Goal: Book appointment/travel/reservation

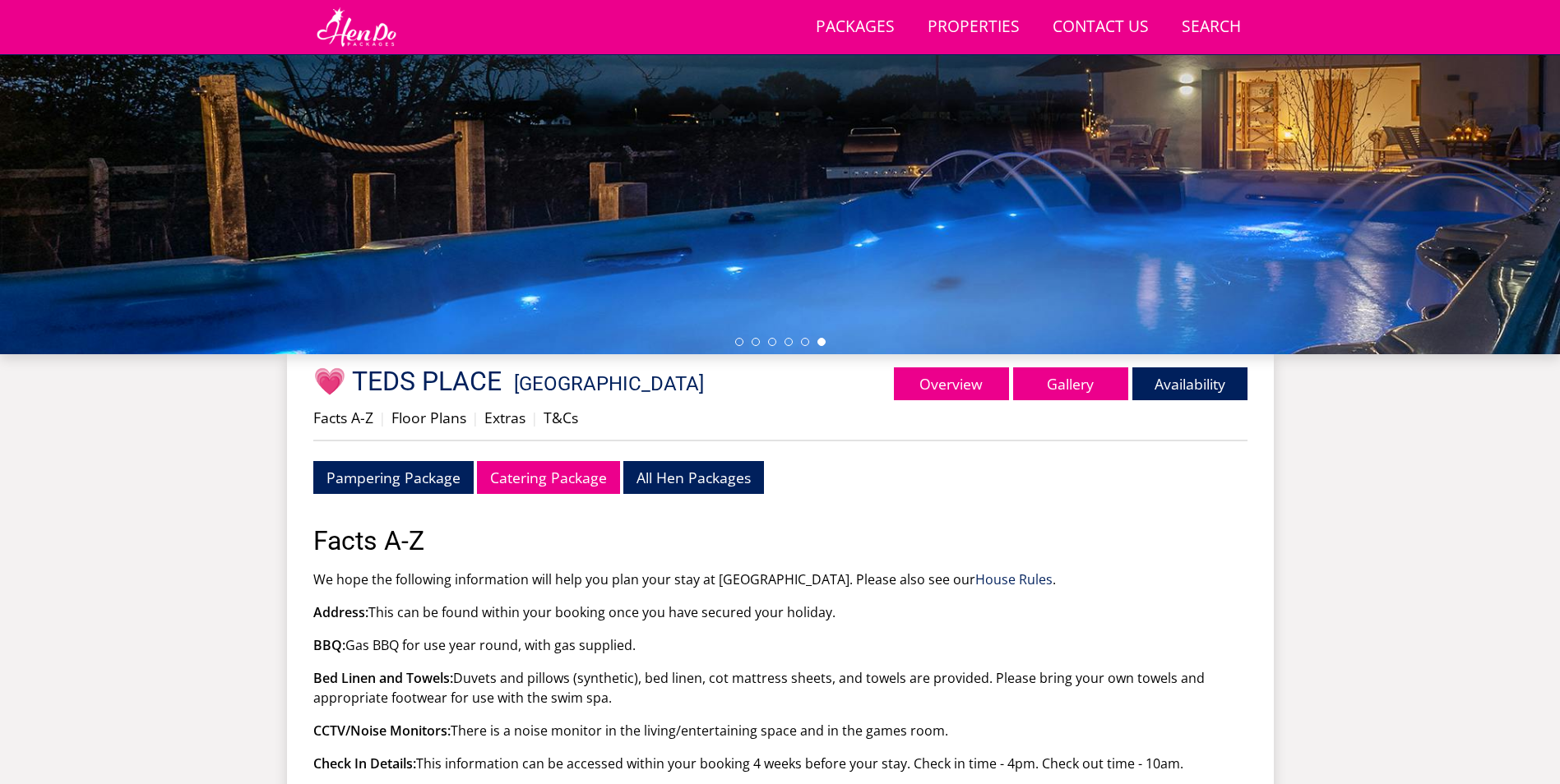
scroll to position [276, 0]
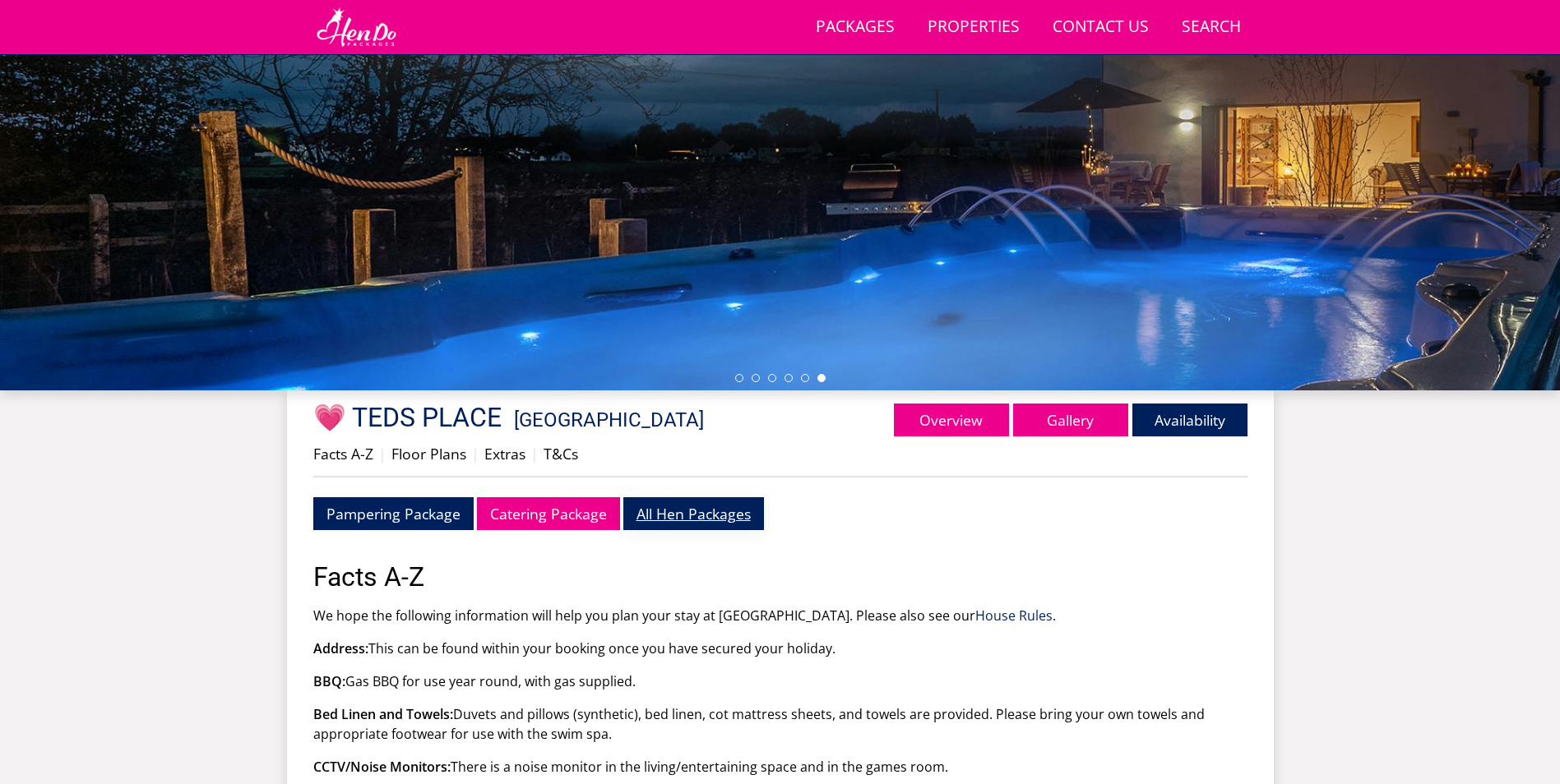
click at [659, 507] on link "All Hen Packages" at bounding box center [694, 513] width 141 height 32
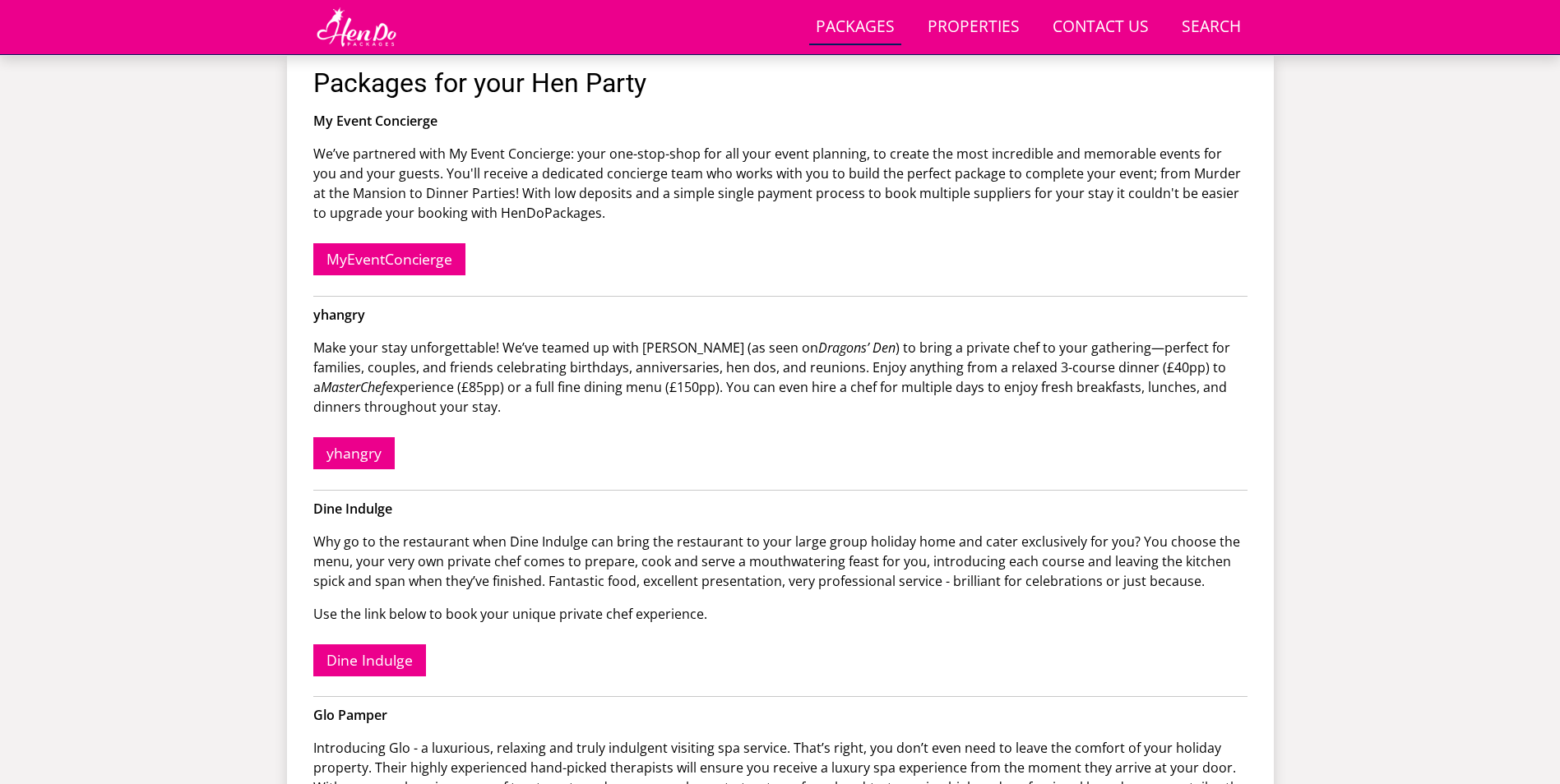
scroll to position [200, 0]
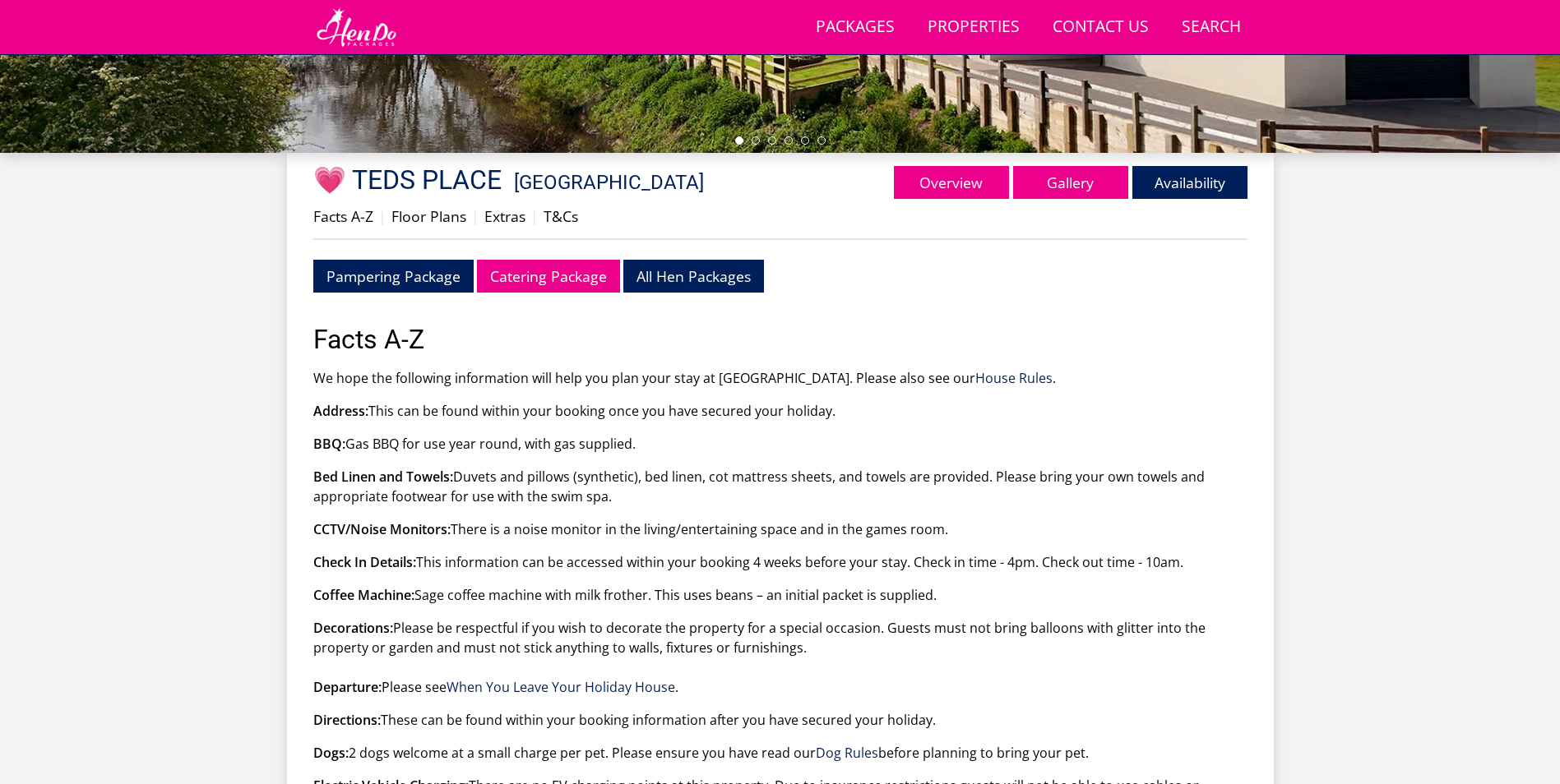
scroll to position [523, 0]
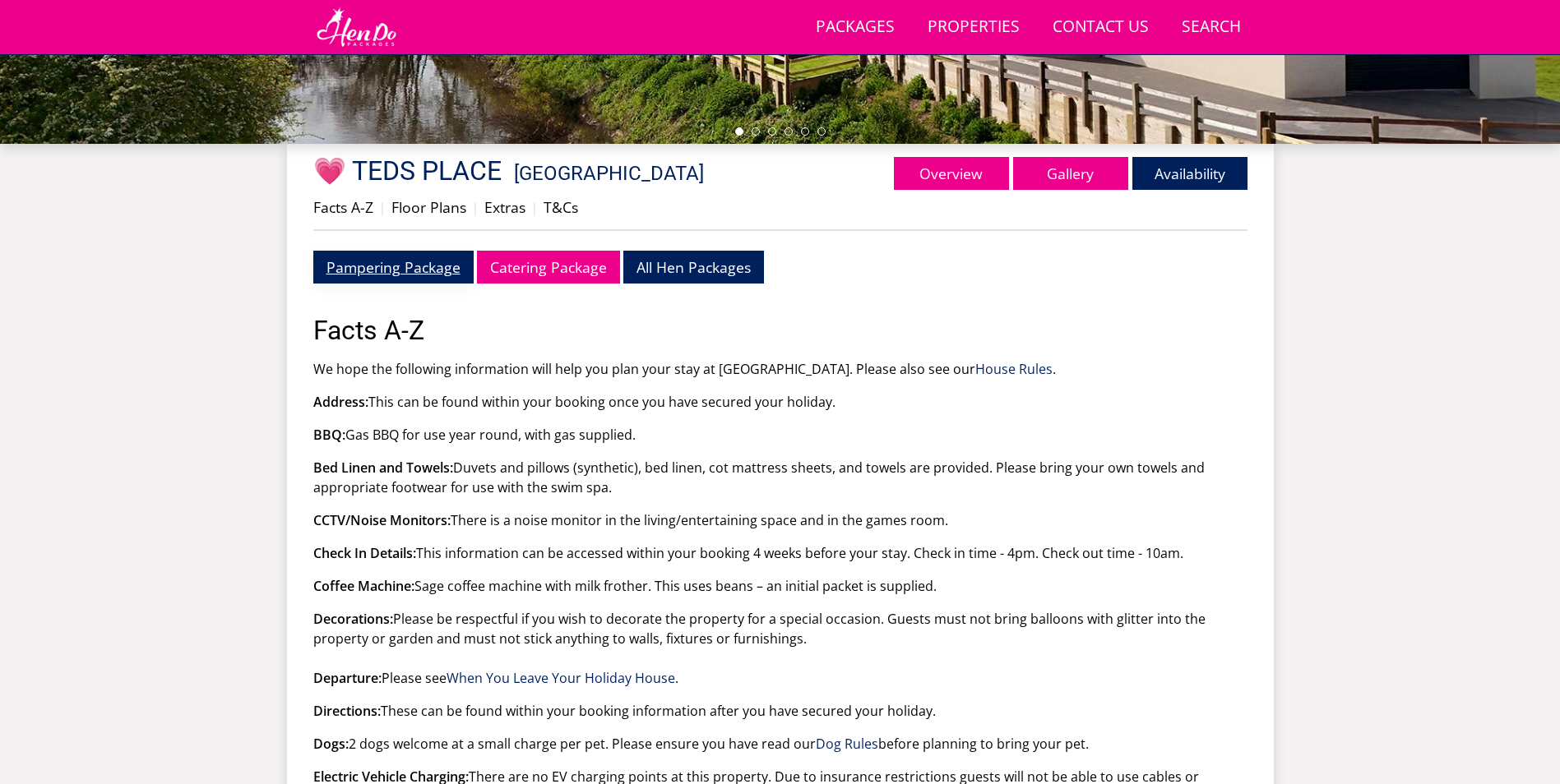
click at [397, 278] on link "Pampering Package" at bounding box center [393, 267] width 161 height 32
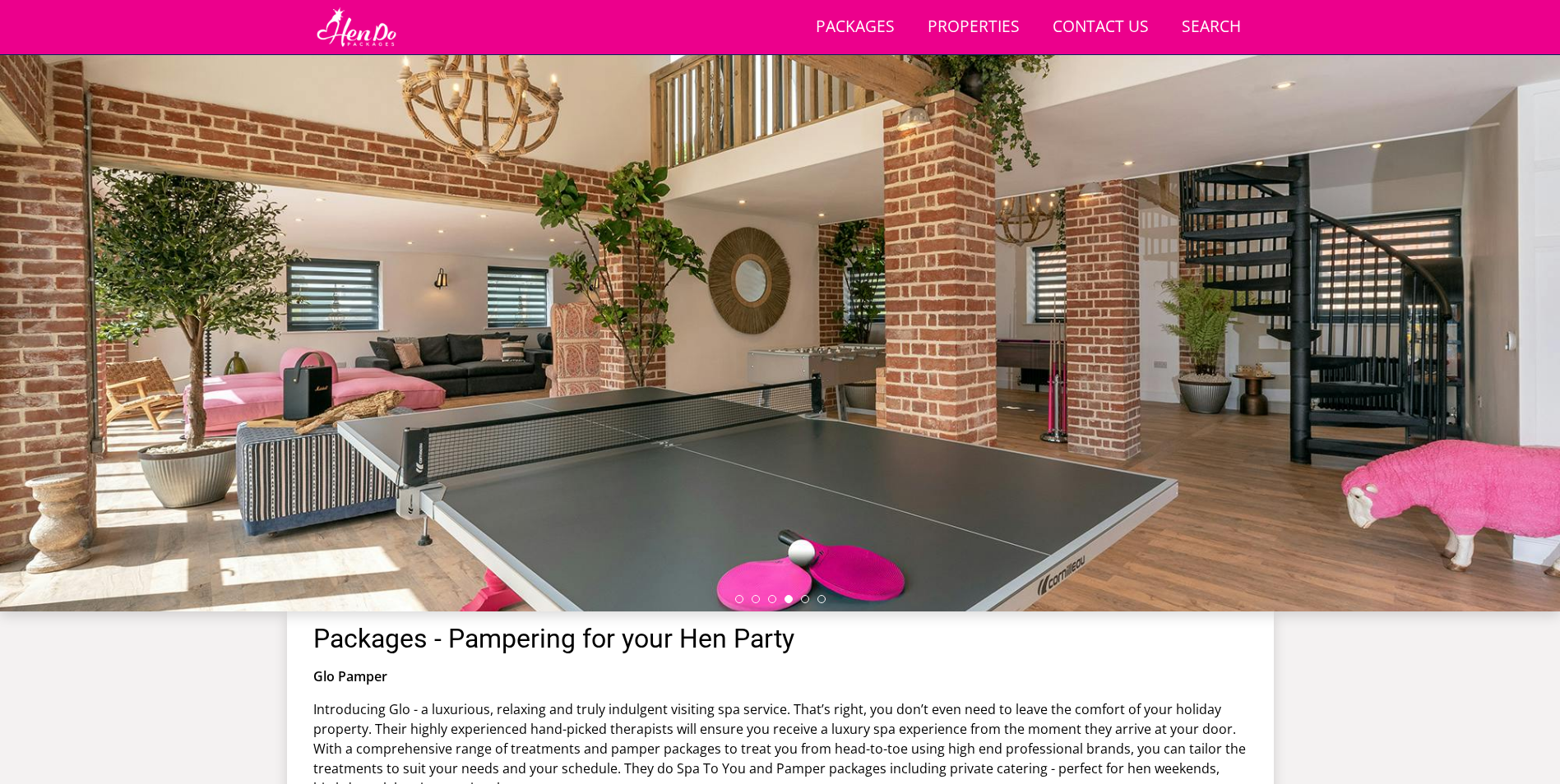
scroll to position [36, 0]
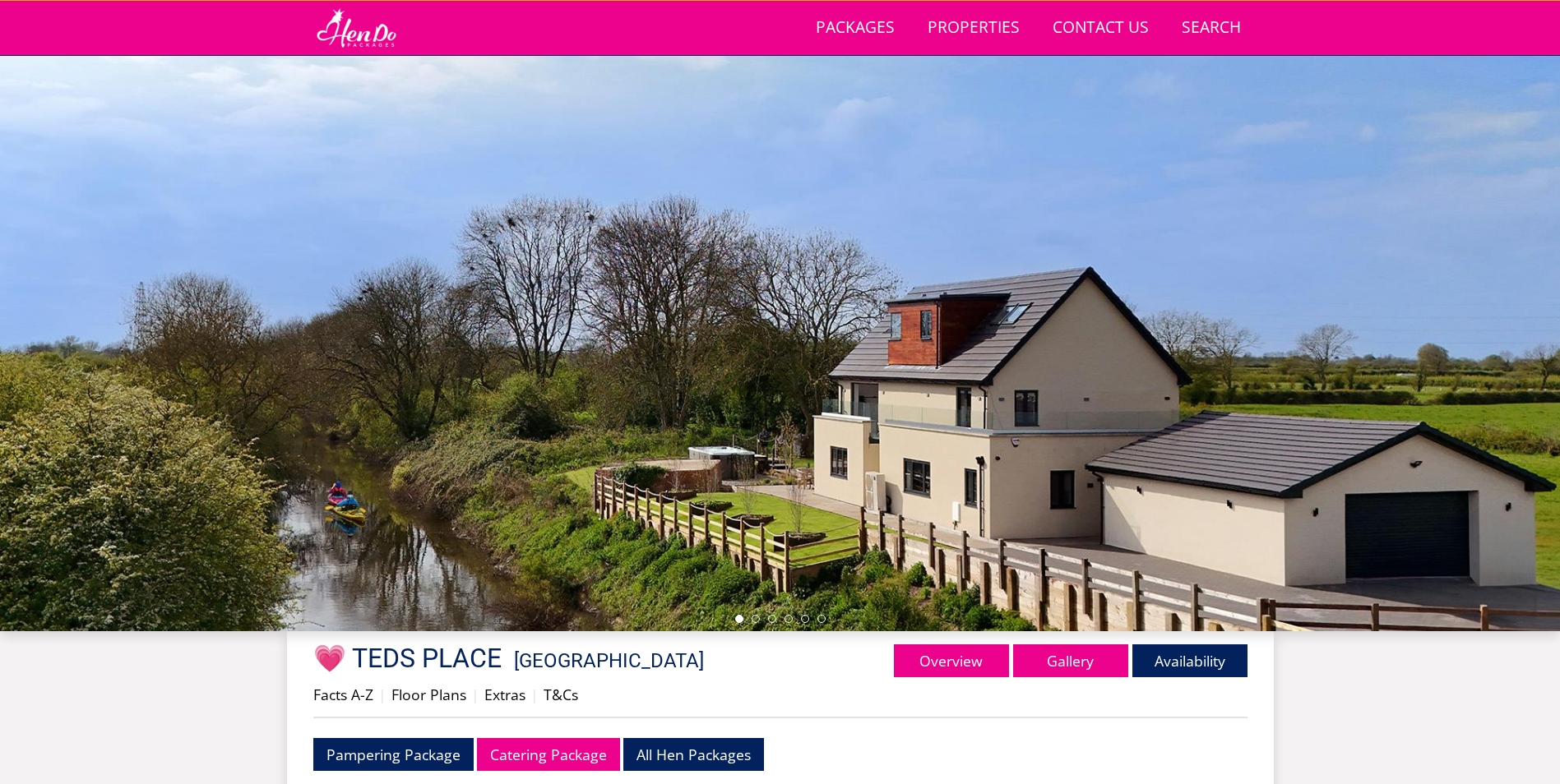
scroll to position [523, 0]
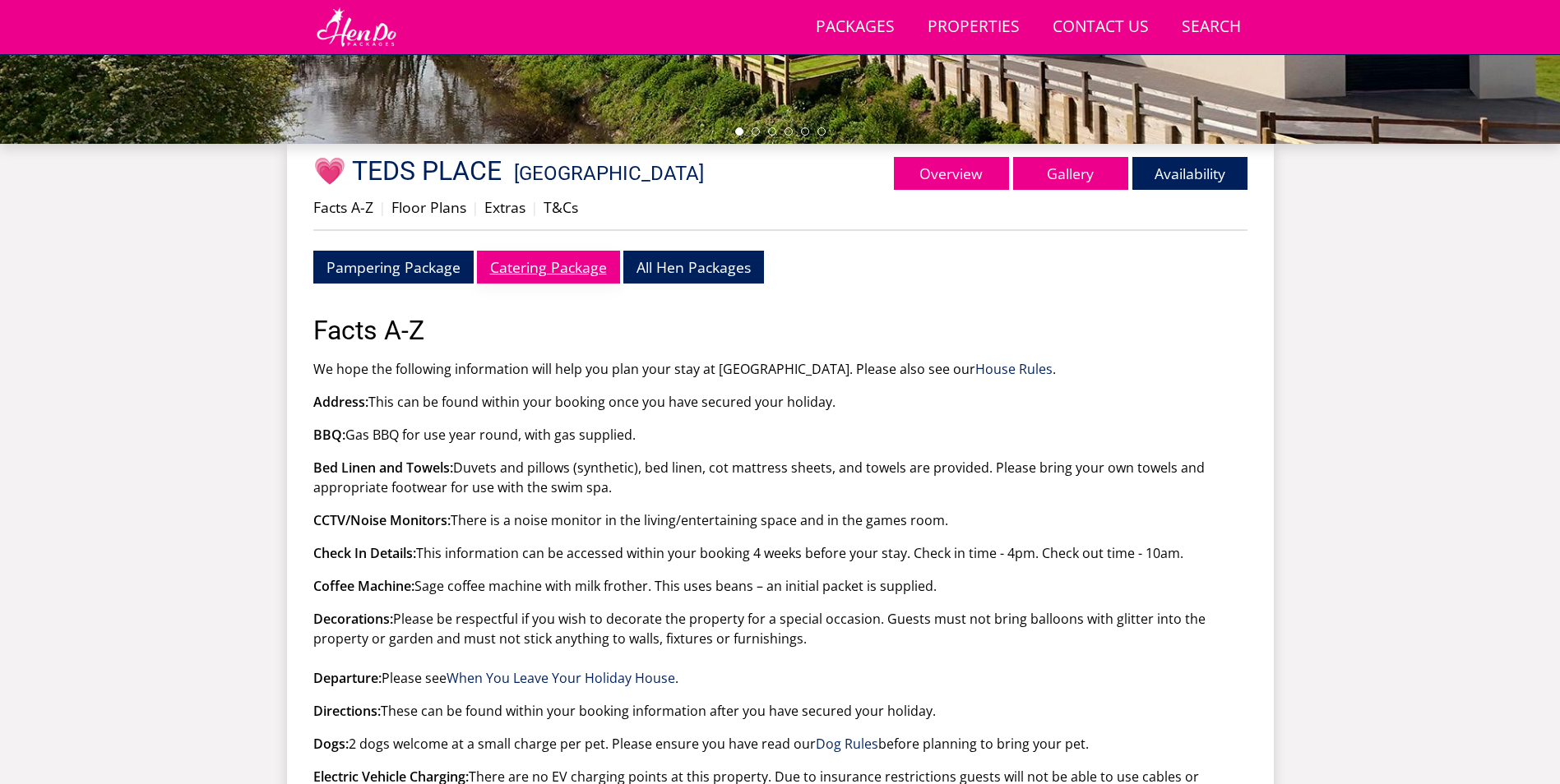
click at [575, 266] on link "Catering Package" at bounding box center [548, 267] width 143 height 32
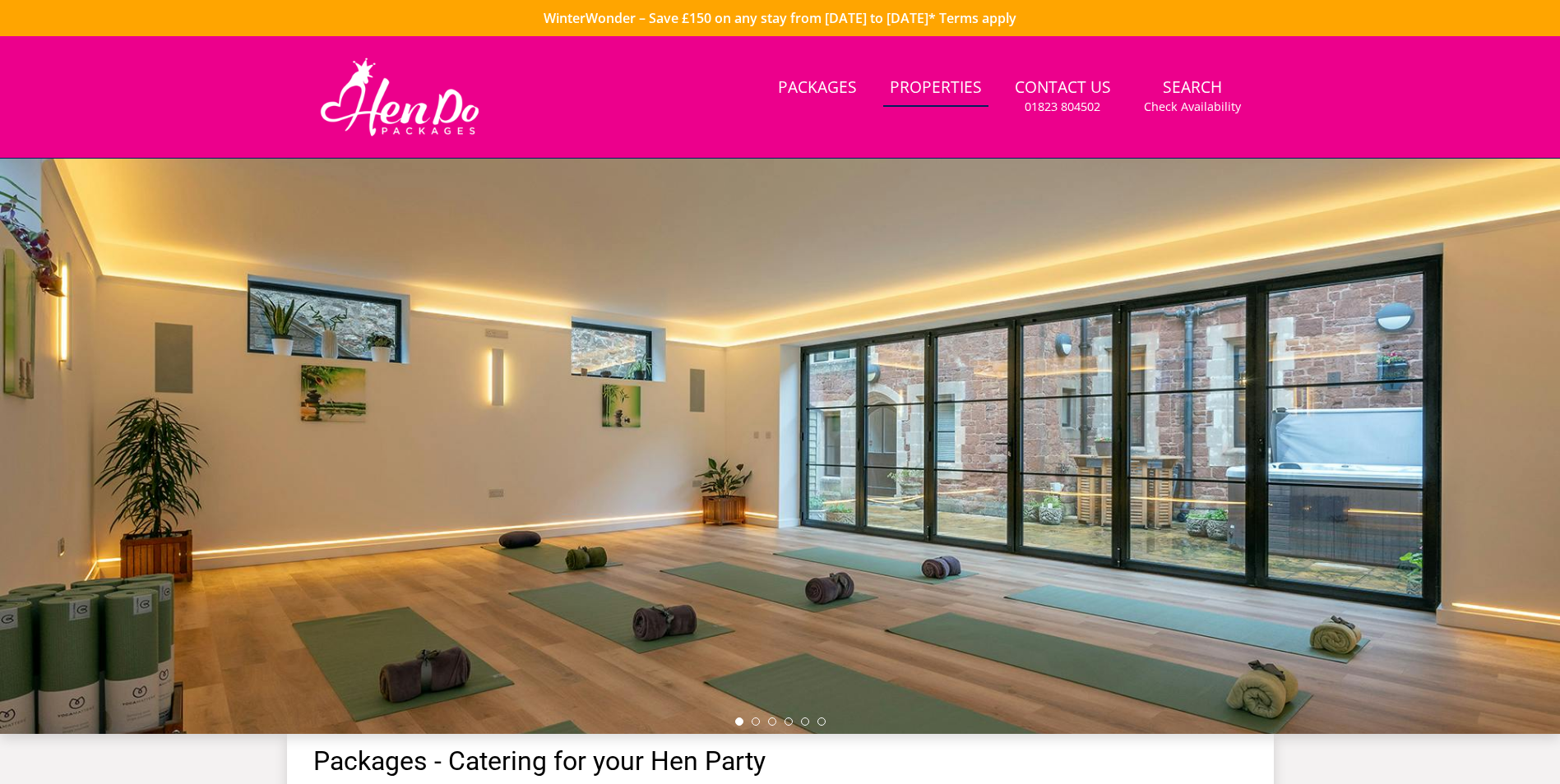
click at [935, 96] on link "Properties" at bounding box center [936, 87] width 105 height 37
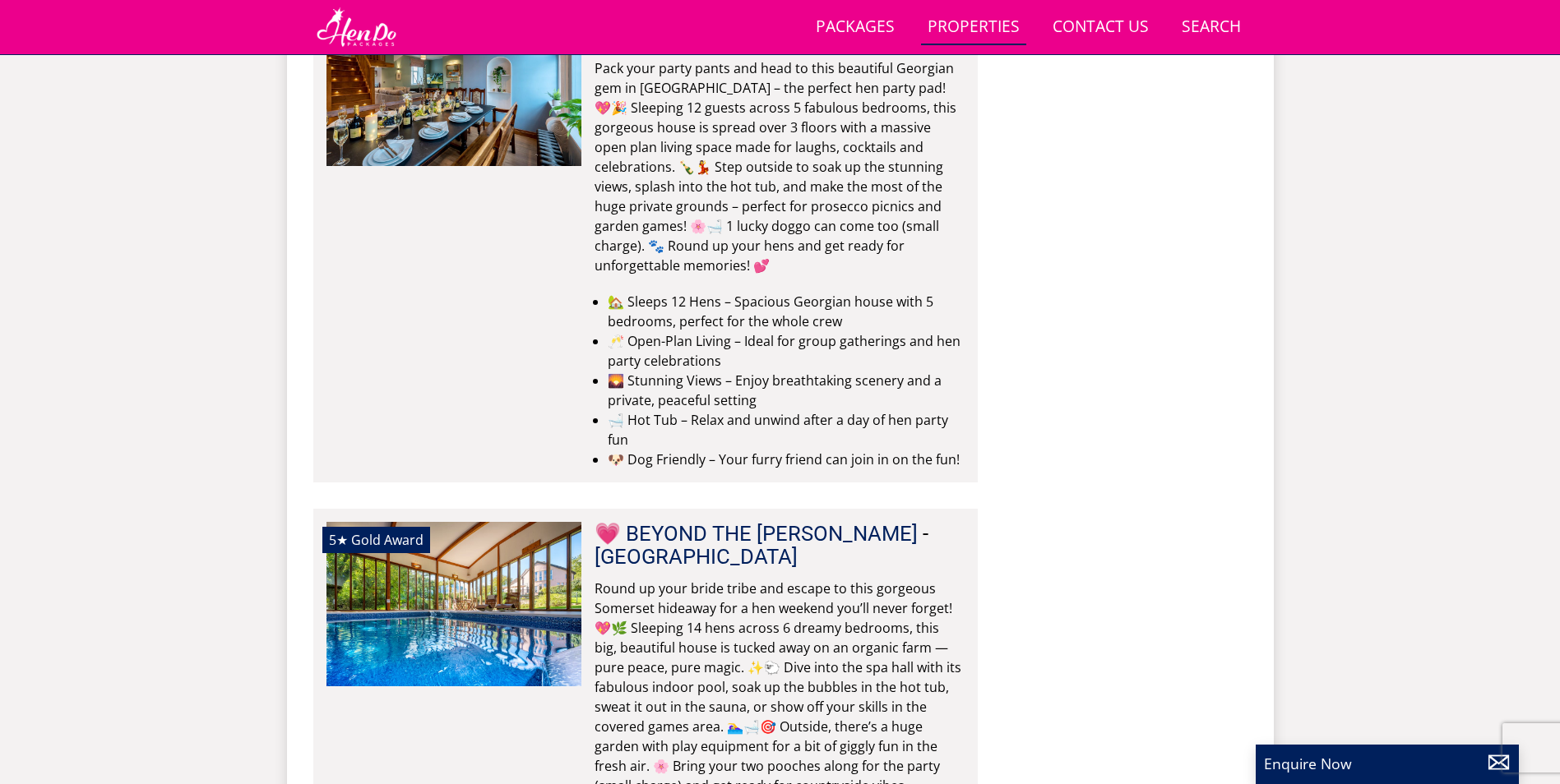
scroll to position [6839, 0]
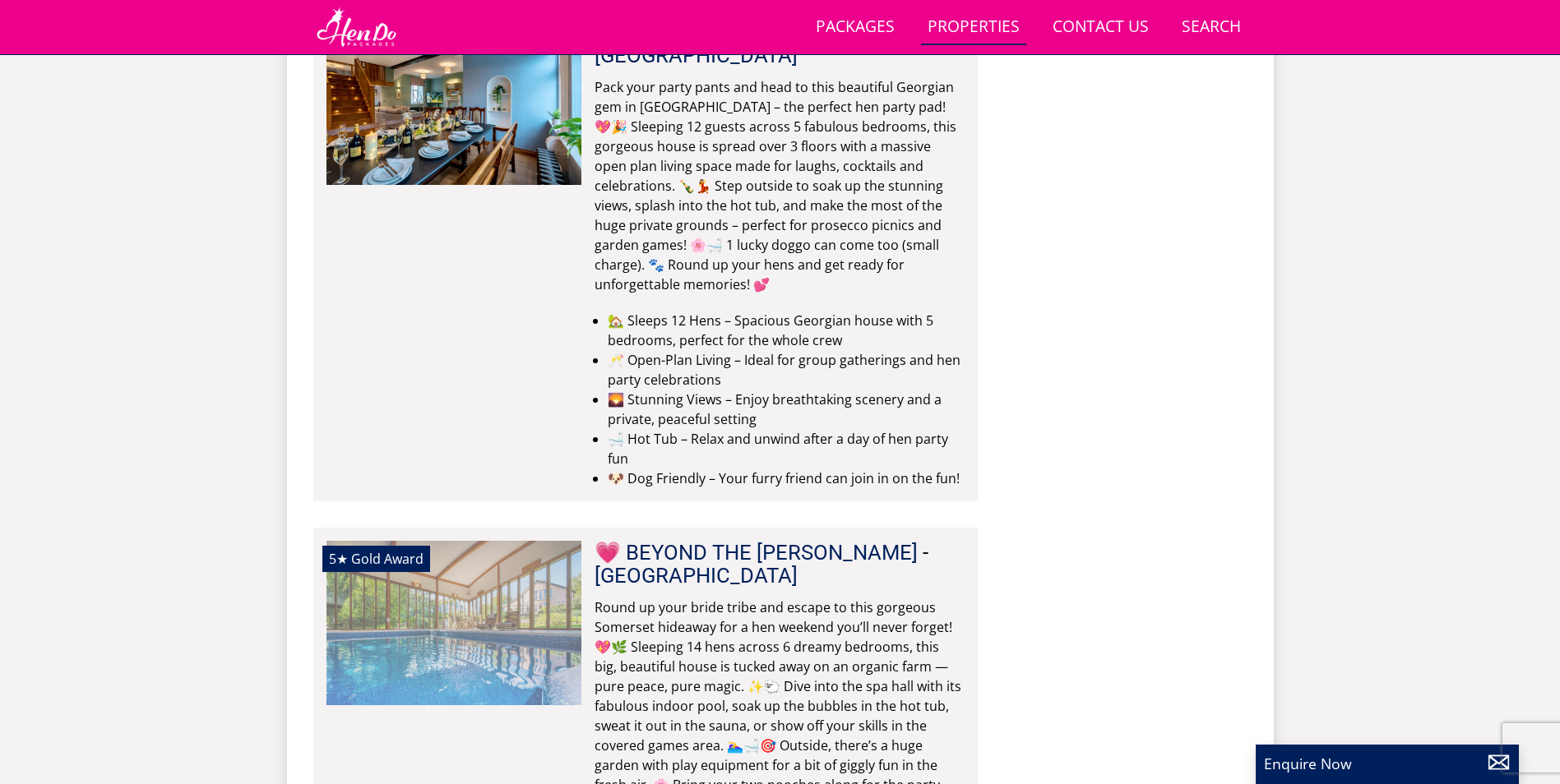
click at [478, 541] on img at bounding box center [453, 622] width 255 height 165
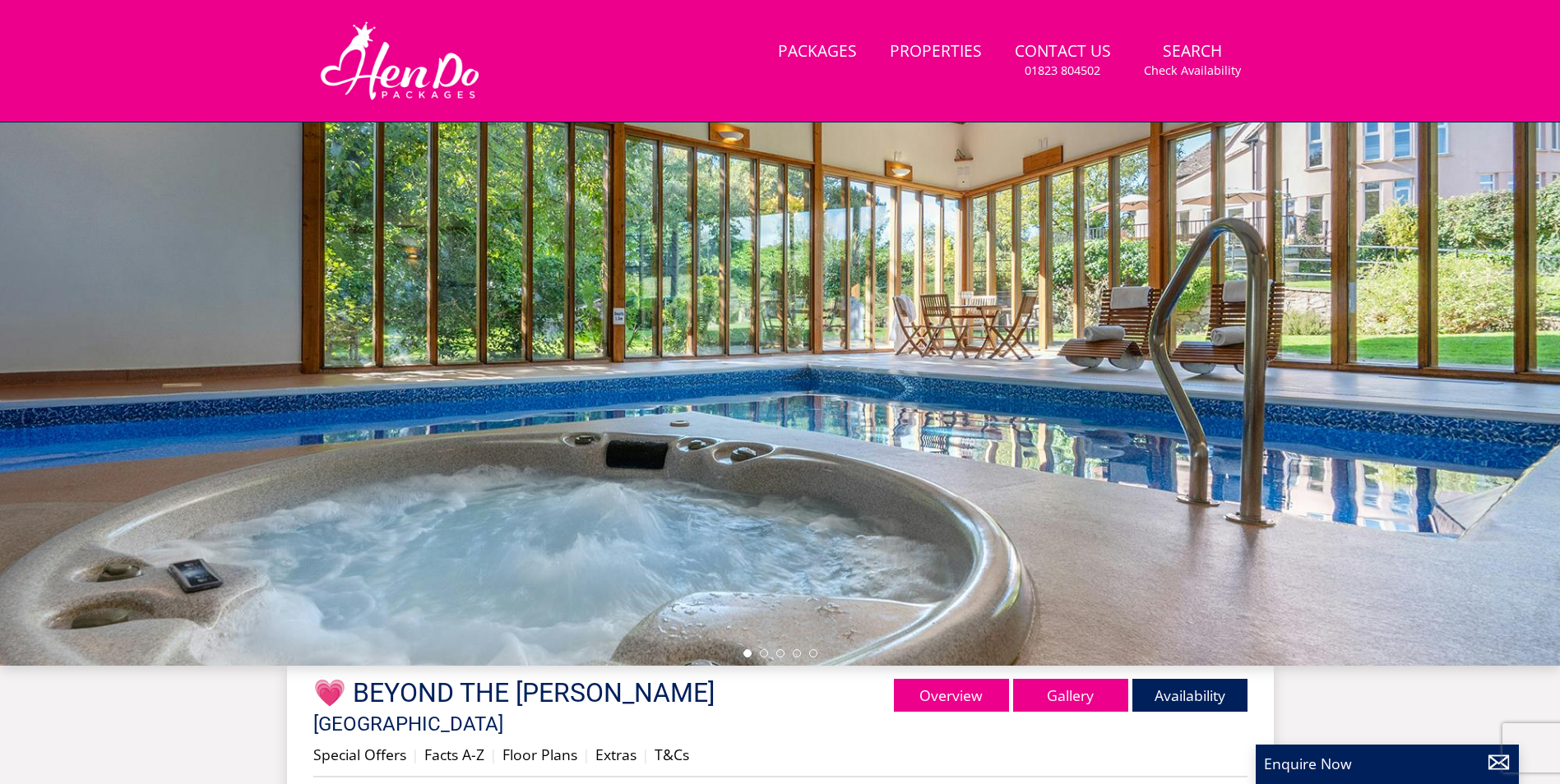
scroll to position [102, 0]
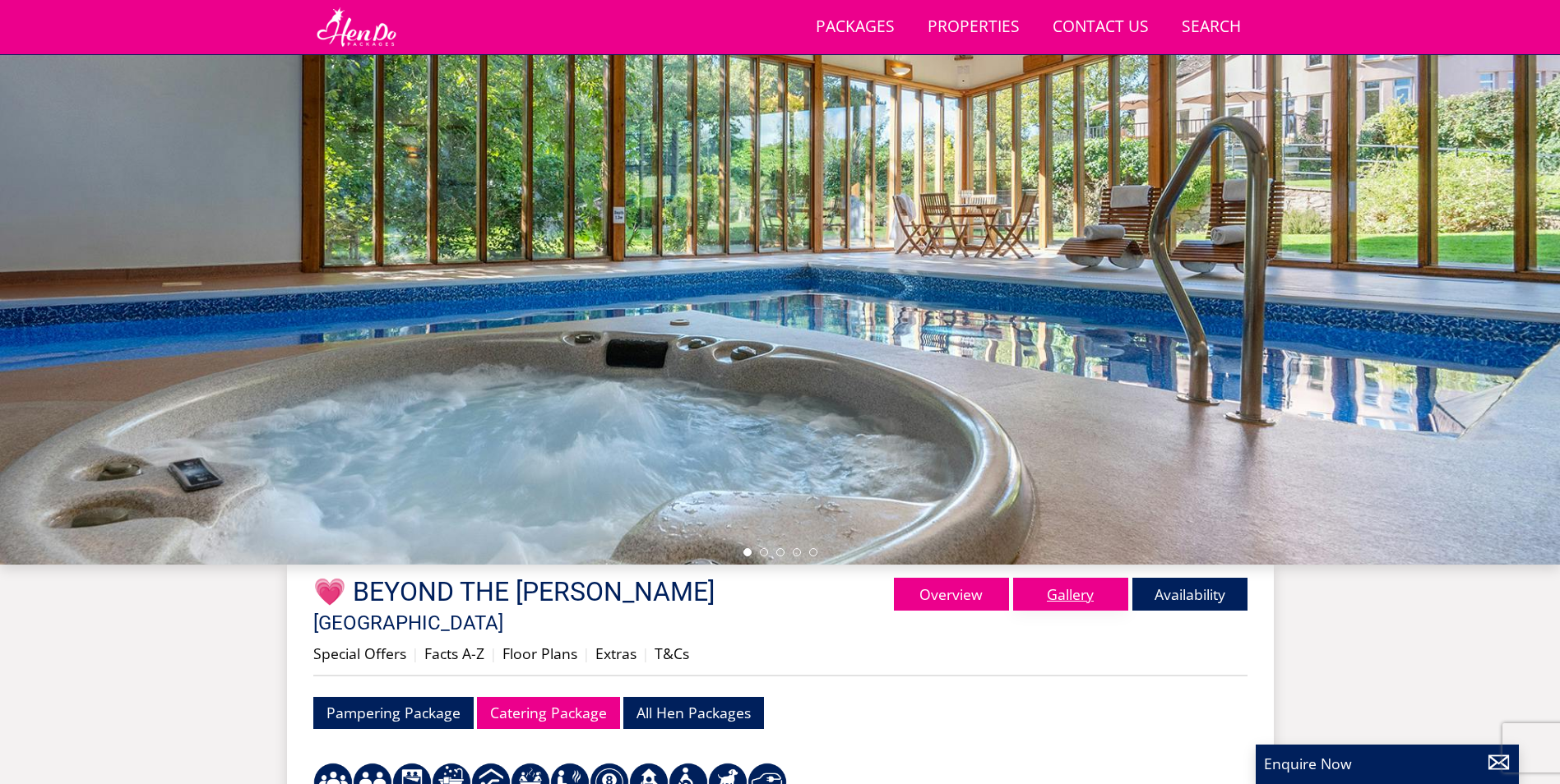
click at [1066, 603] on link "Gallery" at bounding box center [1071, 594] width 115 height 33
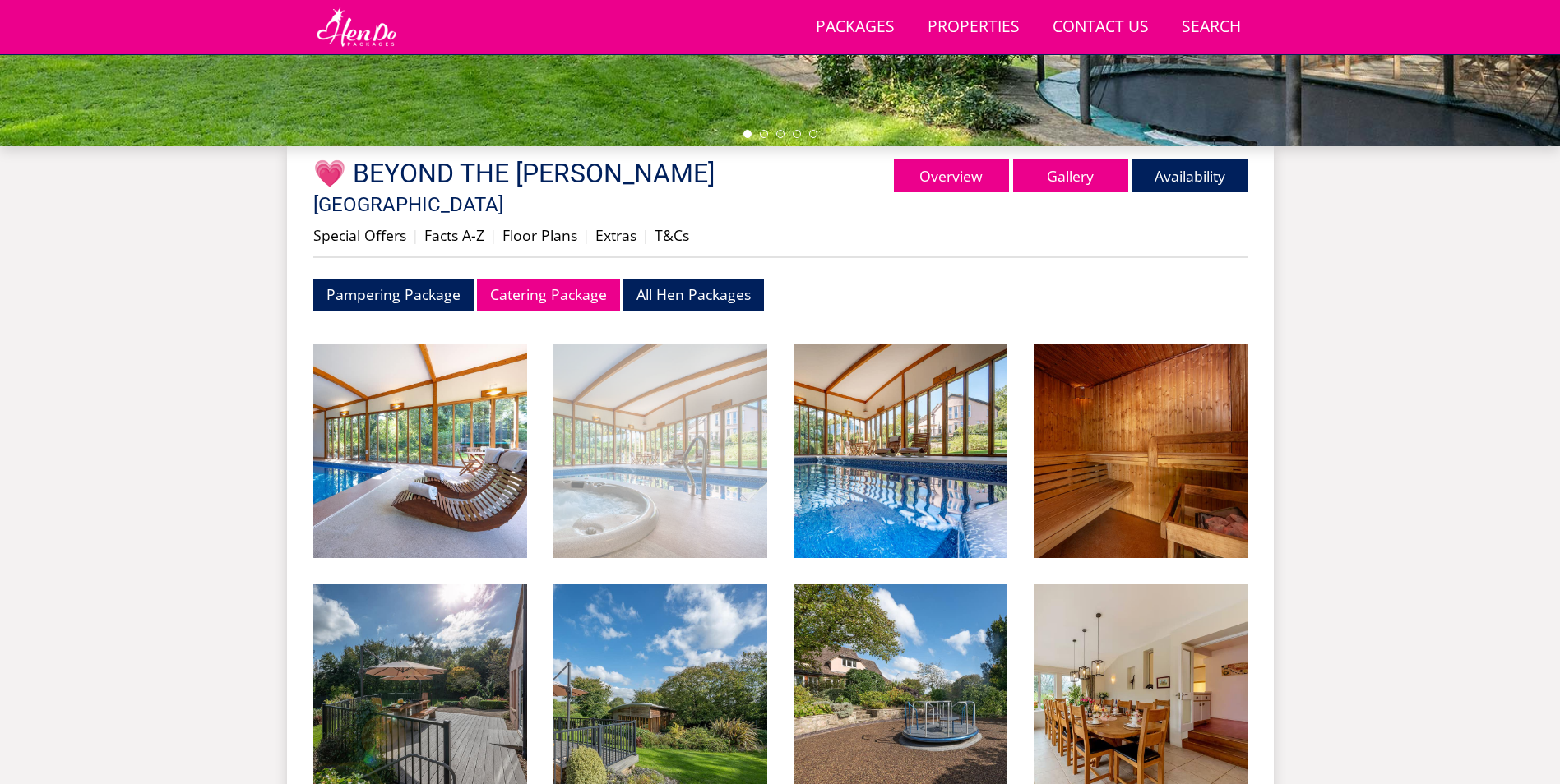
scroll to position [524, 0]
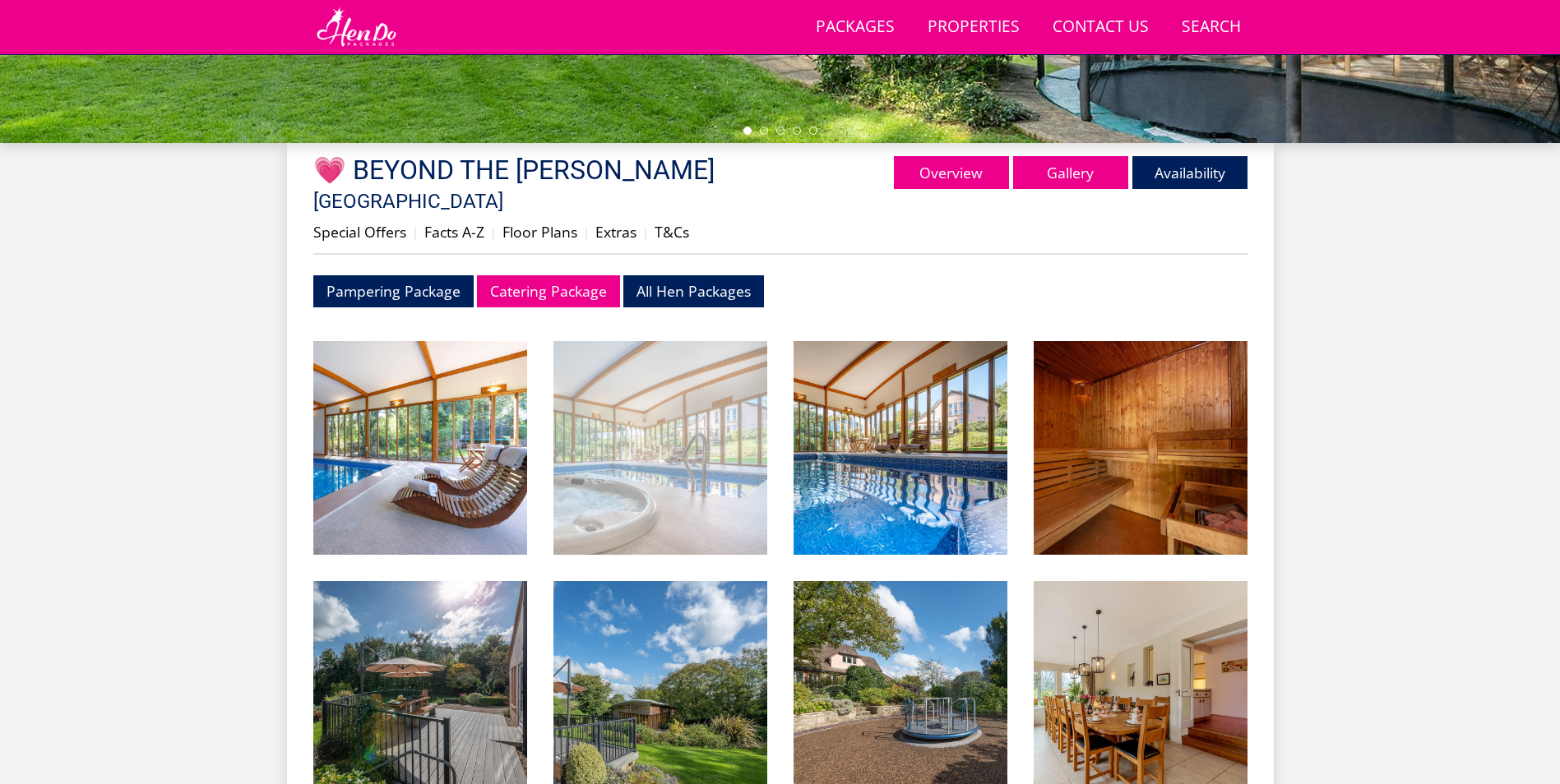
click at [623, 431] on img at bounding box center [660, 447] width 213 height 213
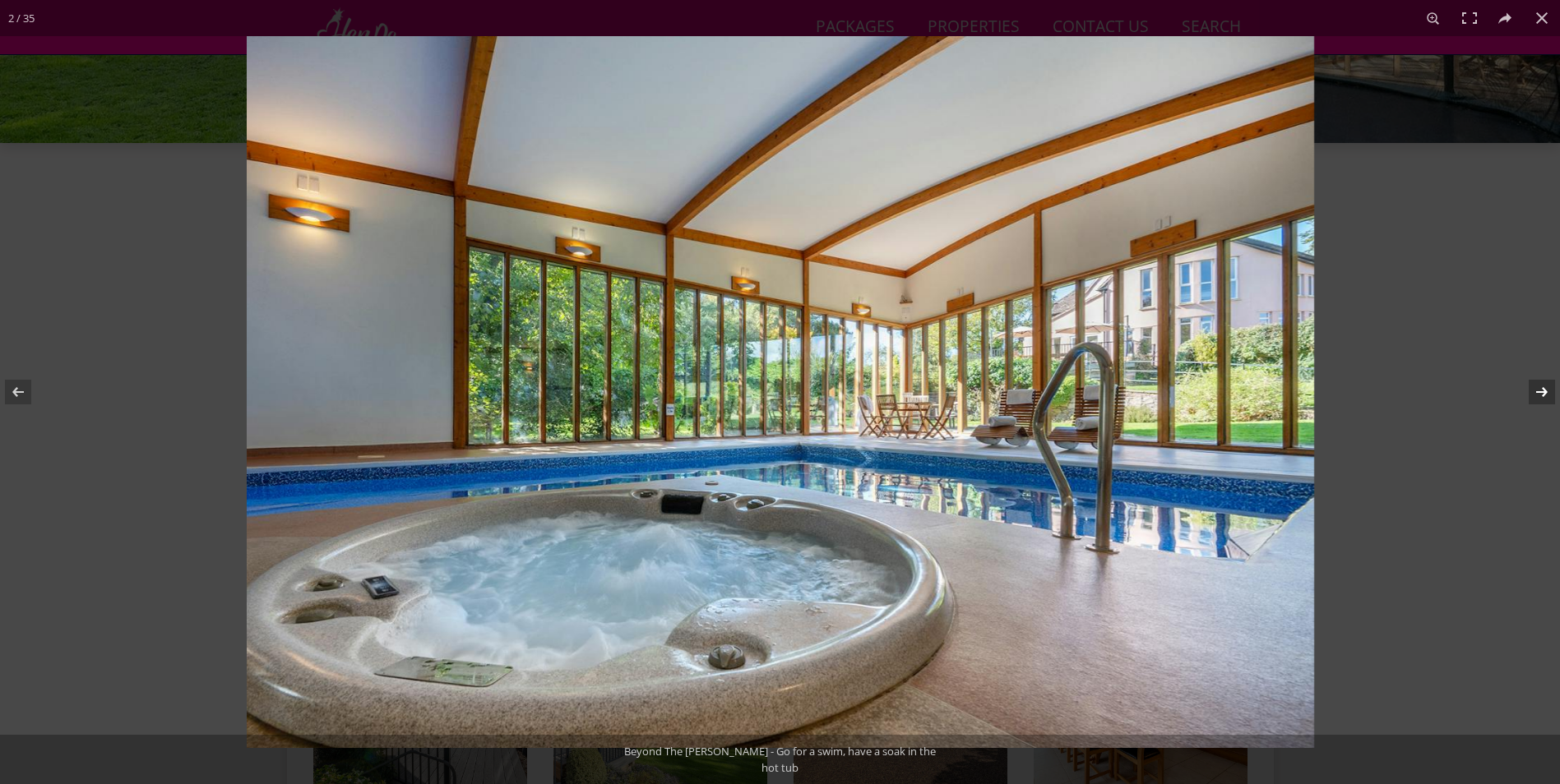
click at [1536, 394] on button at bounding box center [1531, 391] width 57 height 82
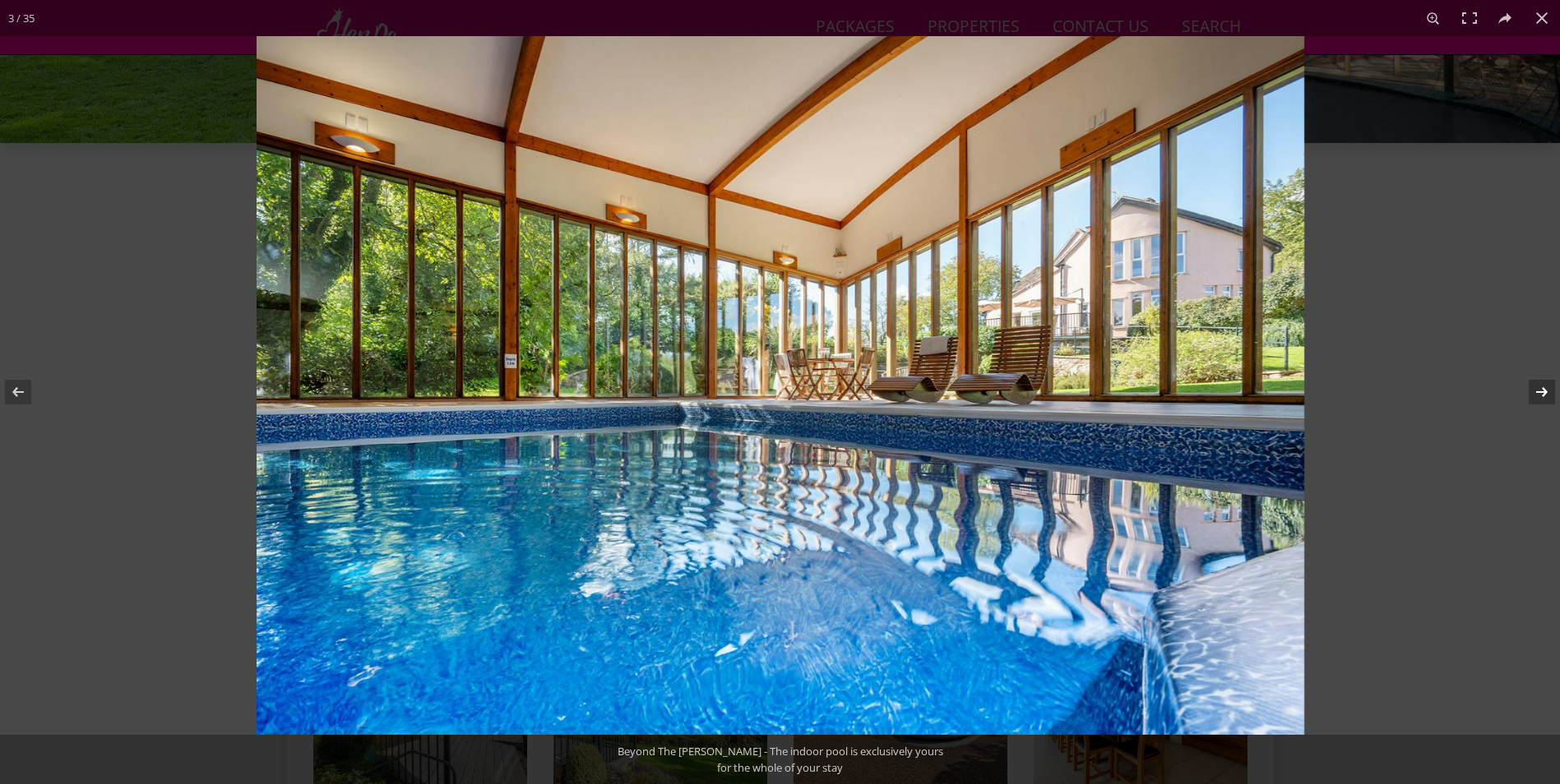
click at [1536, 394] on button at bounding box center [1531, 391] width 57 height 82
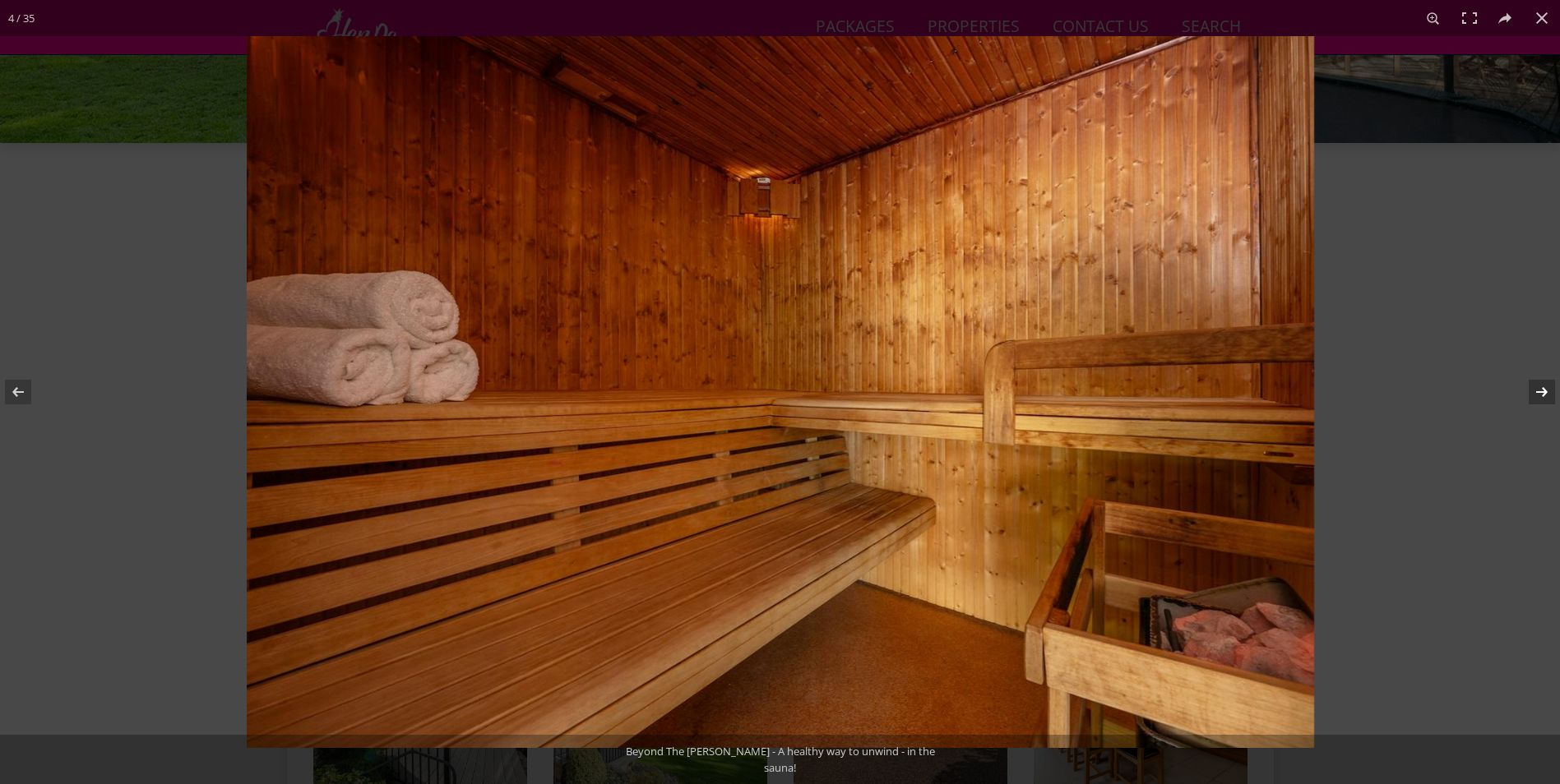
click at [1536, 394] on button at bounding box center [1531, 391] width 57 height 82
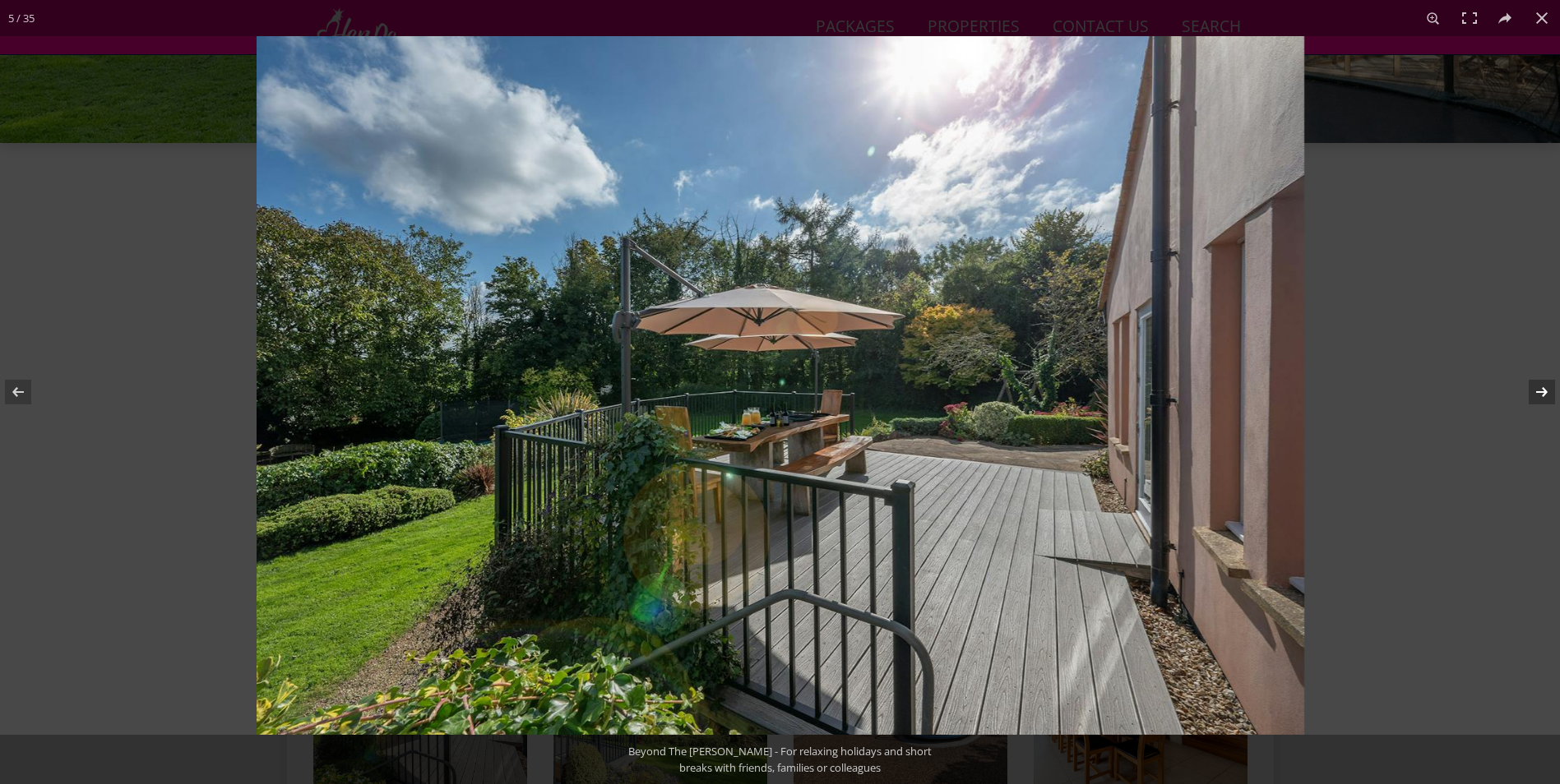
click at [1536, 394] on button at bounding box center [1531, 391] width 57 height 82
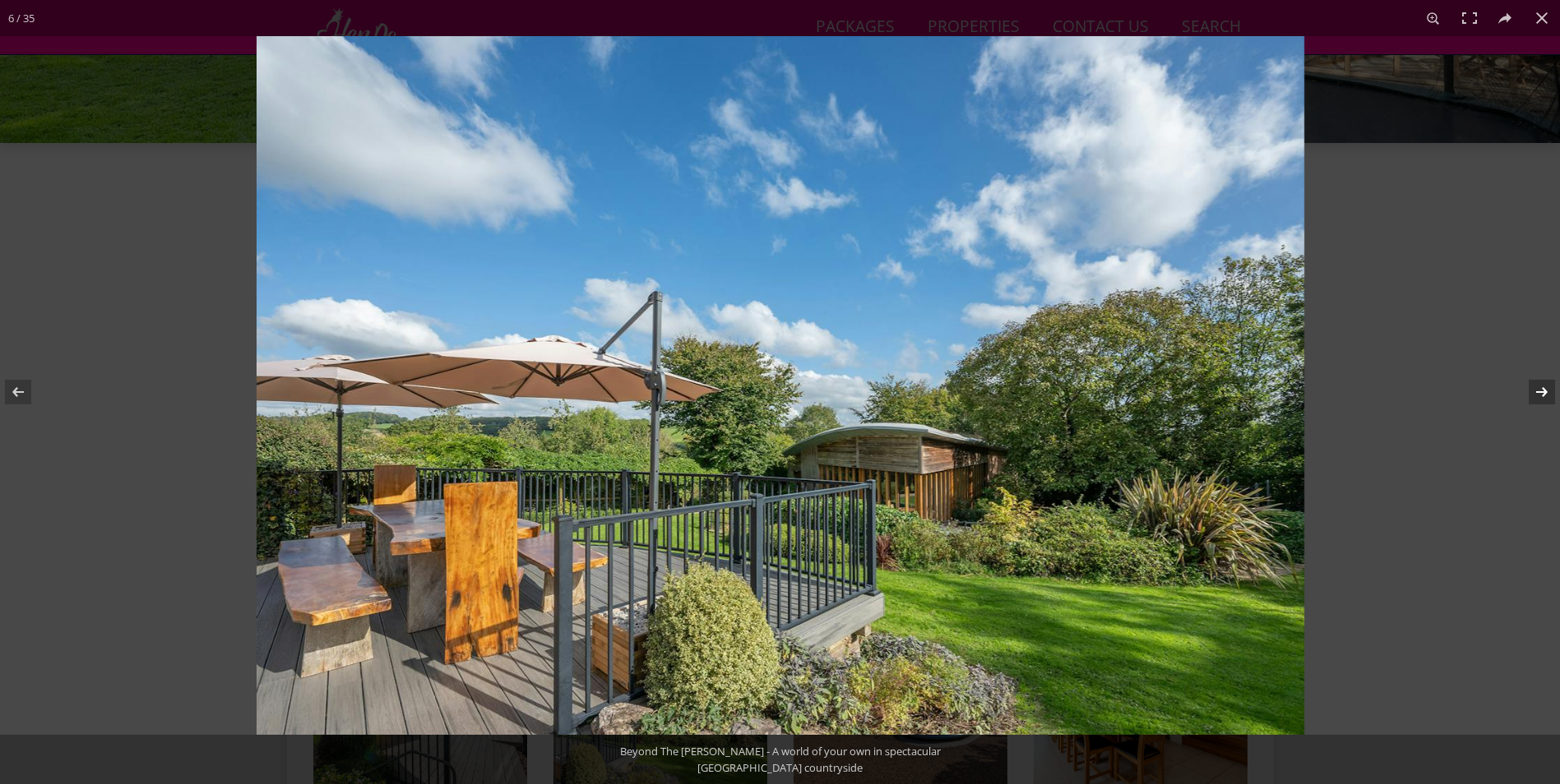
click at [1536, 394] on button at bounding box center [1531, 391] width 57 height 82
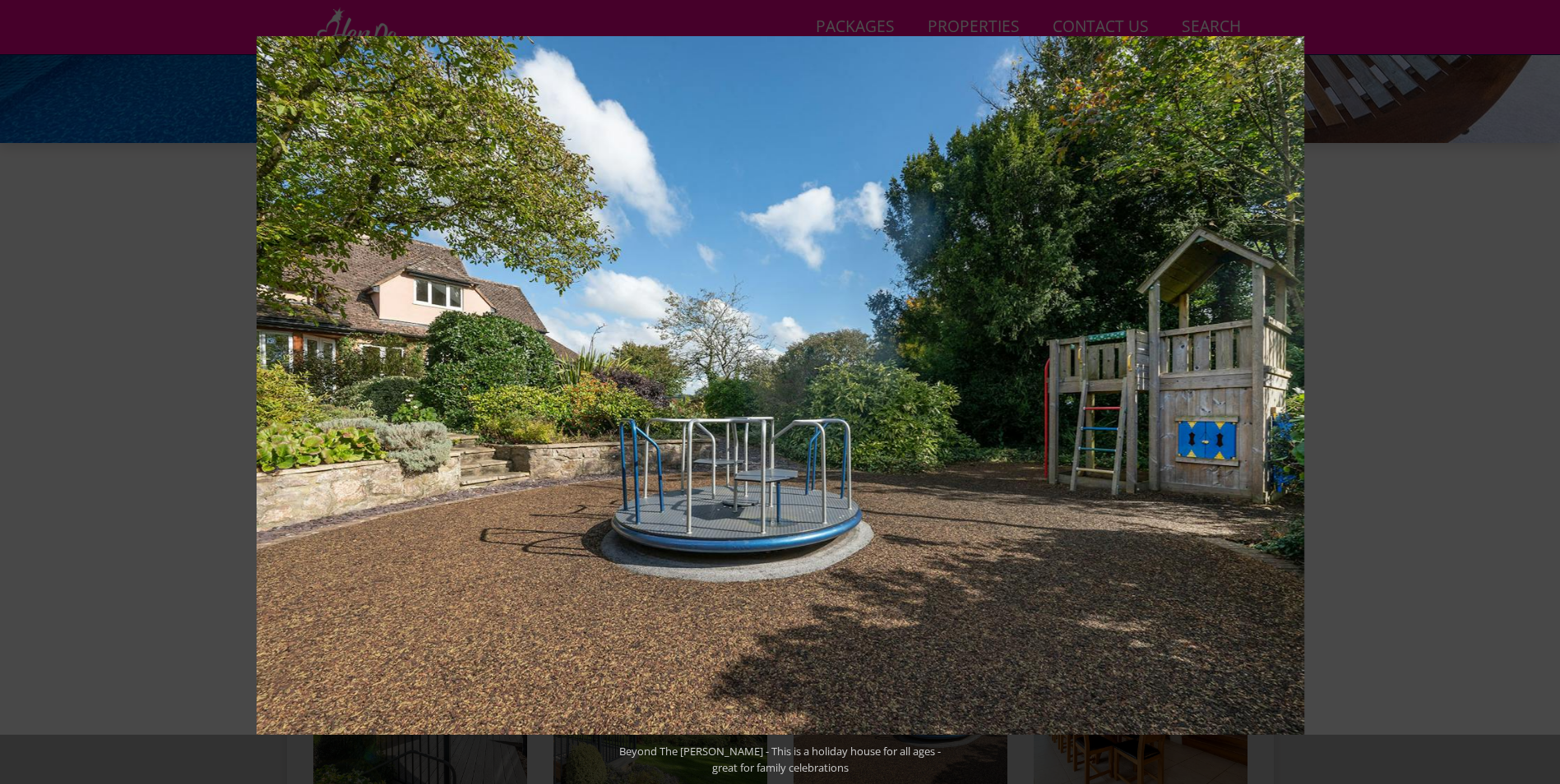
click at [1536, 394] on button at bounding box center [1531, 391] width 57 height 82
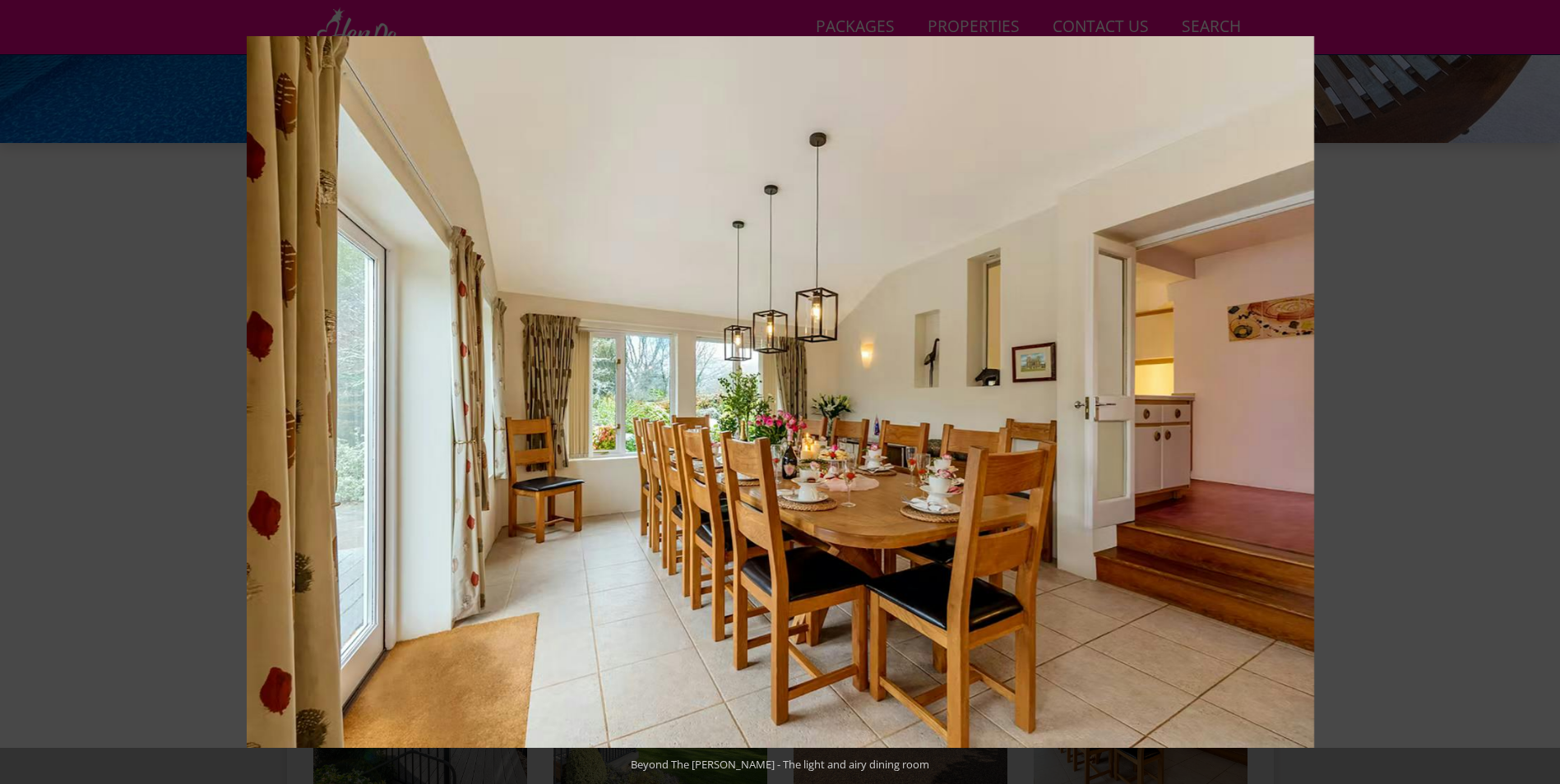
click at [1536, 394] on button at bounding box center [1531, 391] width 57 height 82
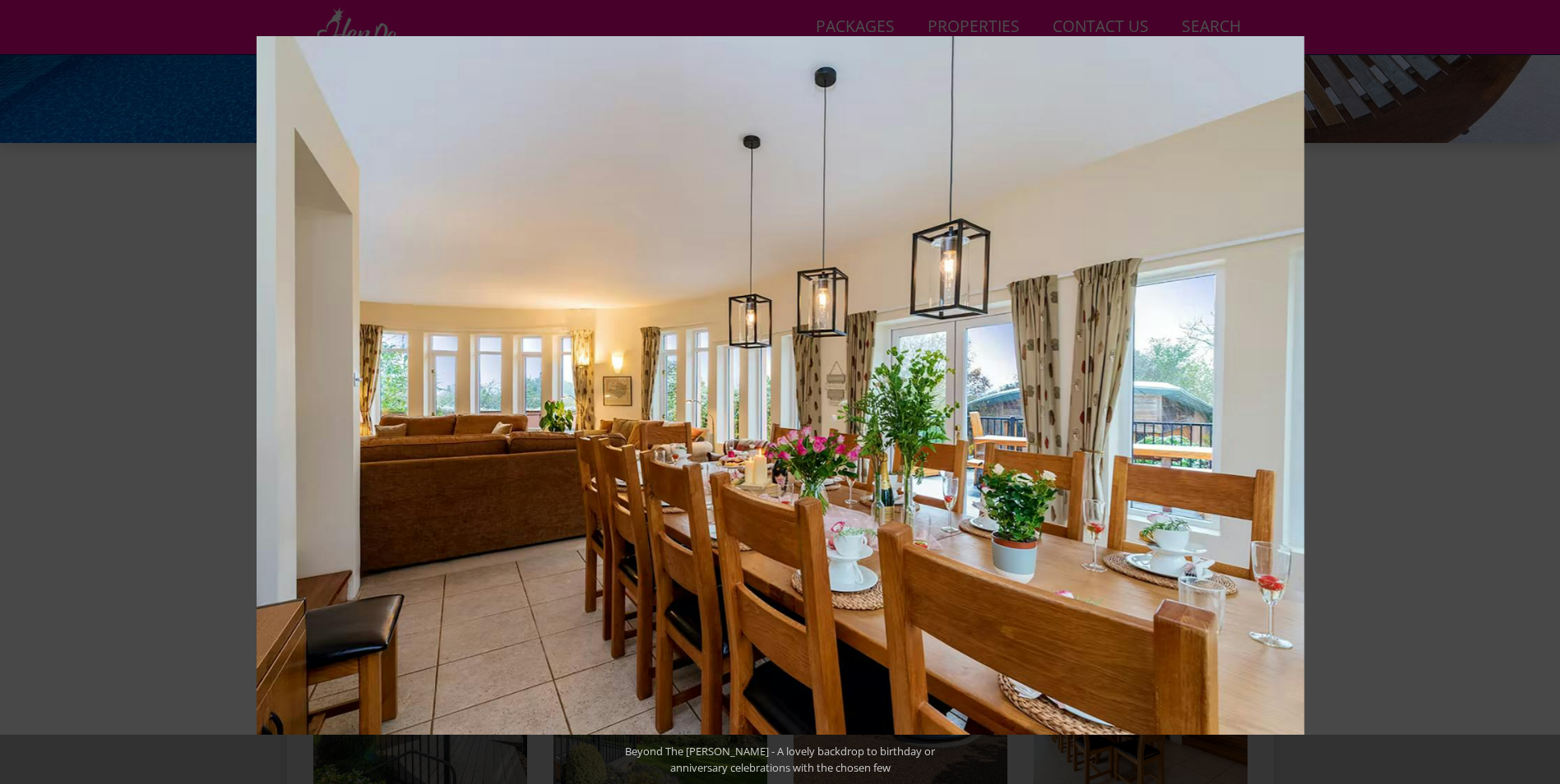
click at [1536, 394] on button at bounding box center [1531, 391] width 57 height 82
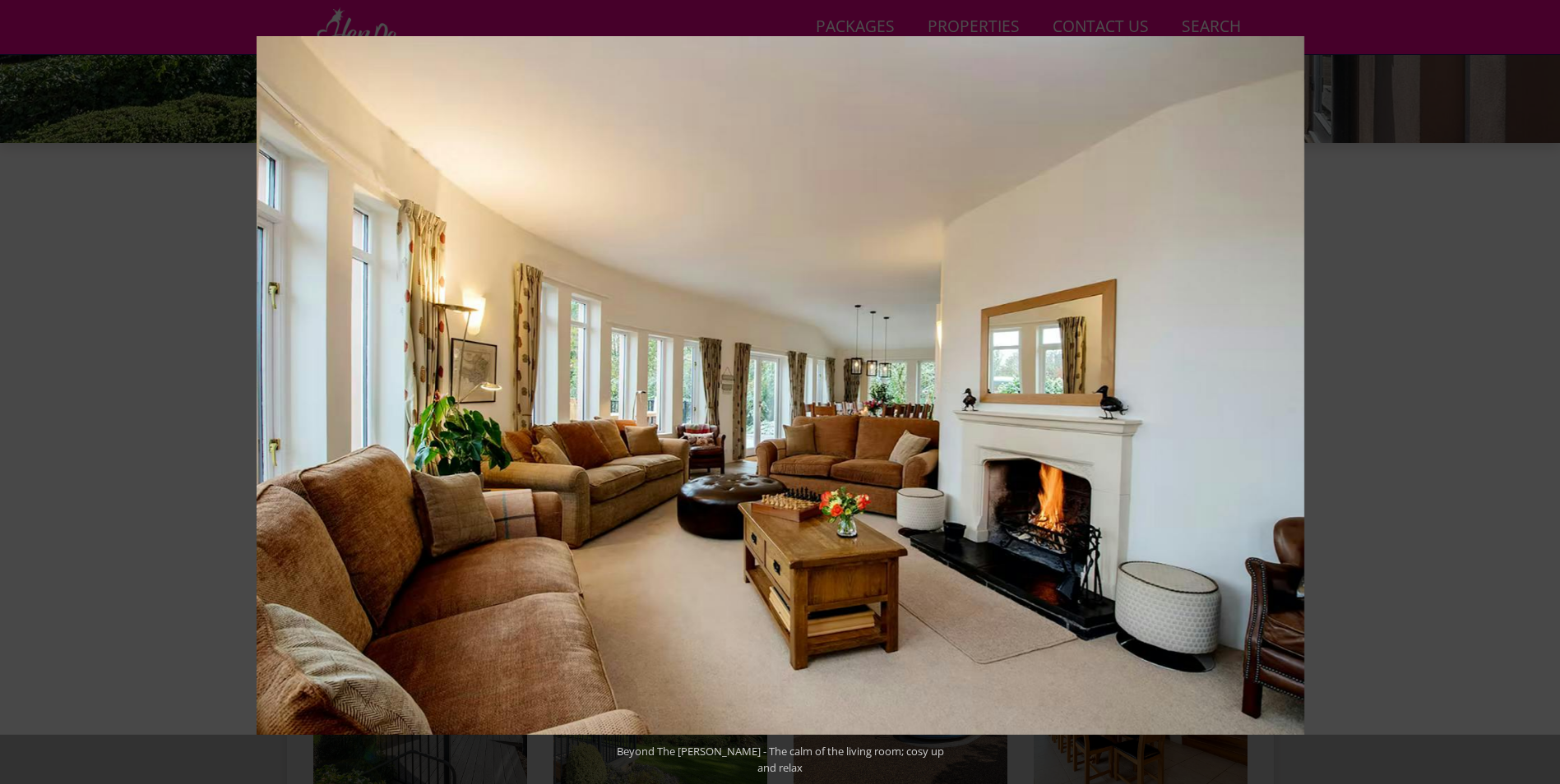
click at [1536, 394] on button at bounding box center [1531, 391] width 57 height 82
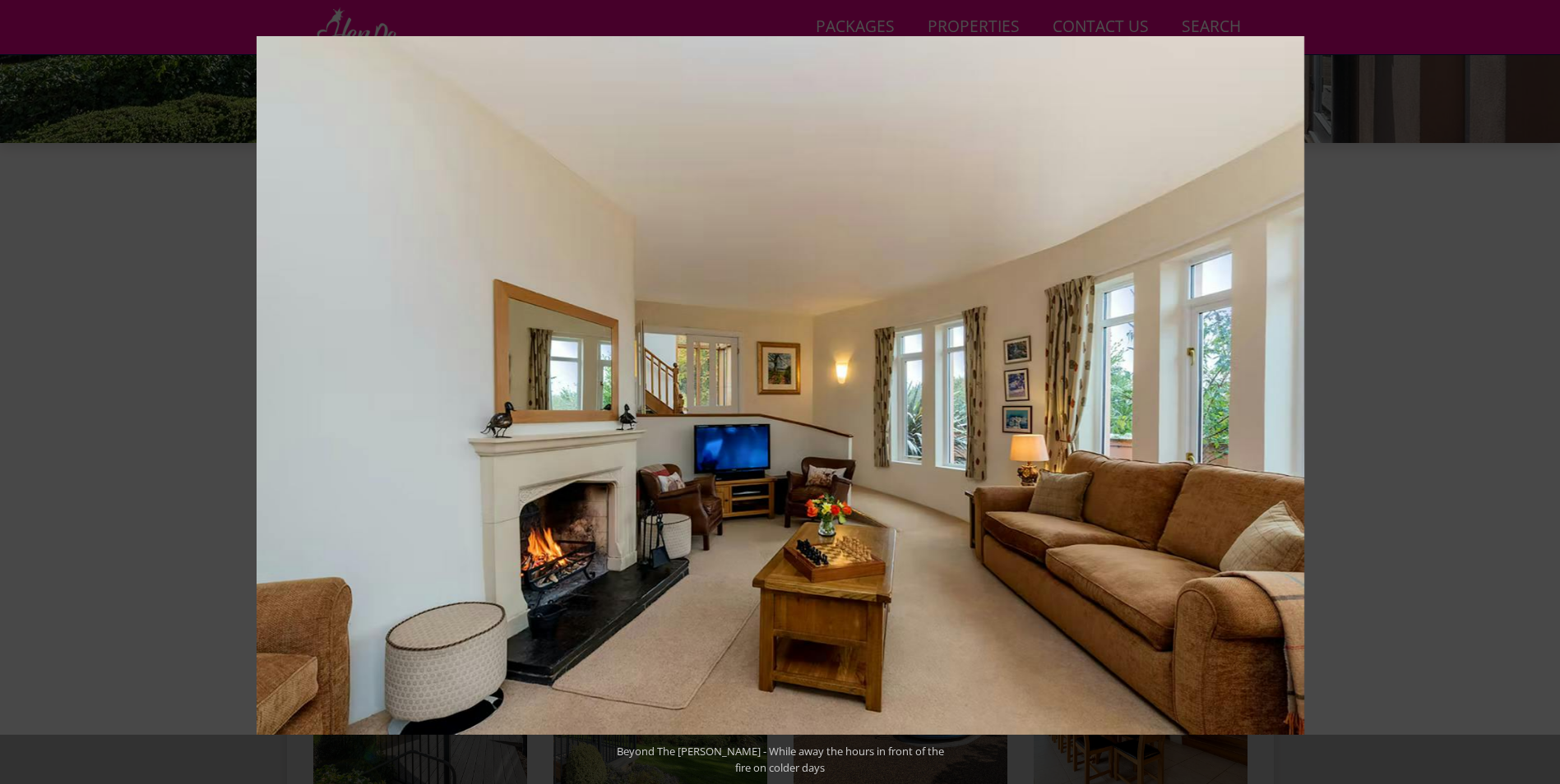
click at [1536, 394] on button at bounding box center [1531, 391] width 57 height 82
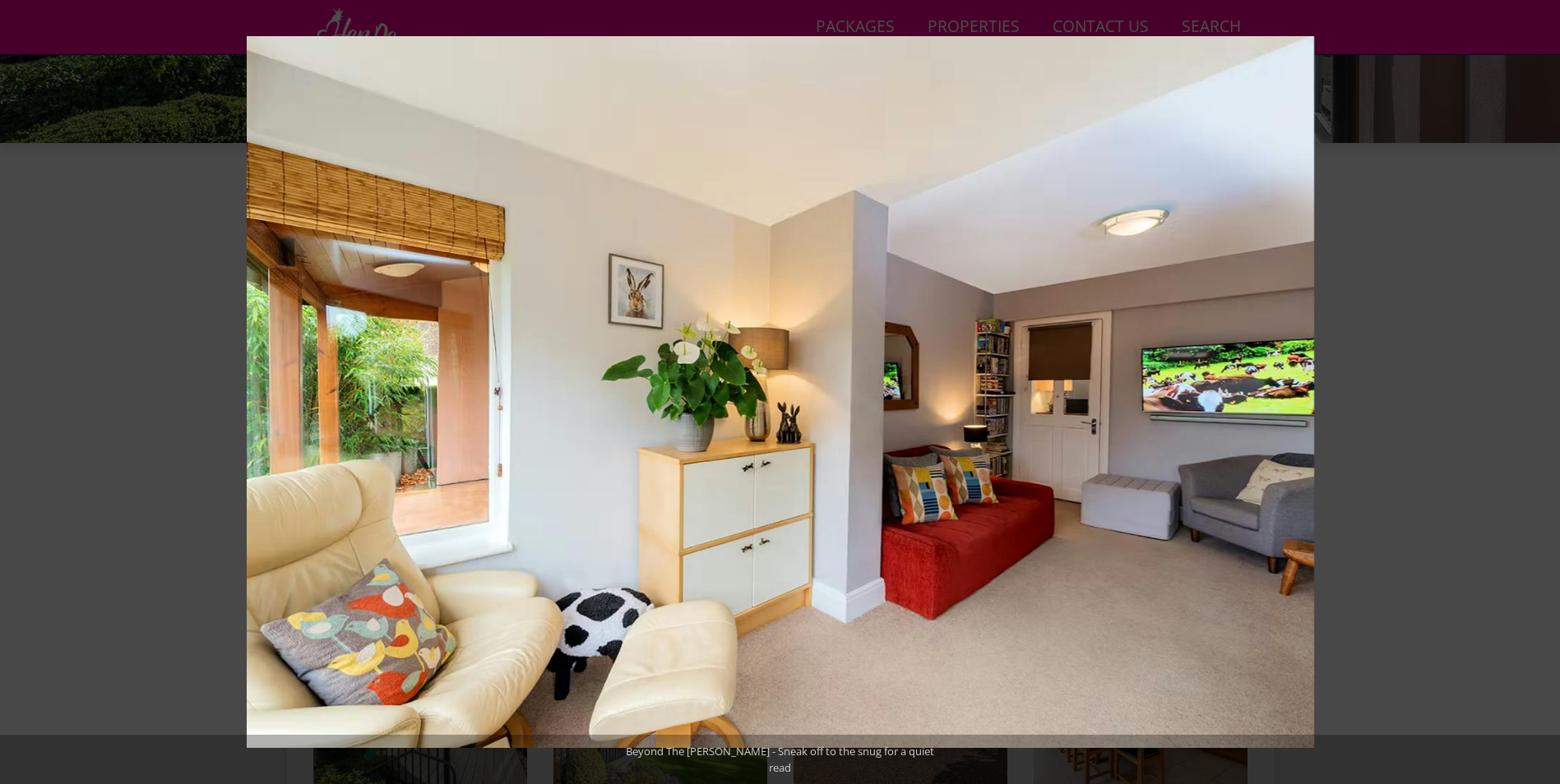
click at [1536, 394] on button at bounding box center [1531, 391] width 57 height 82
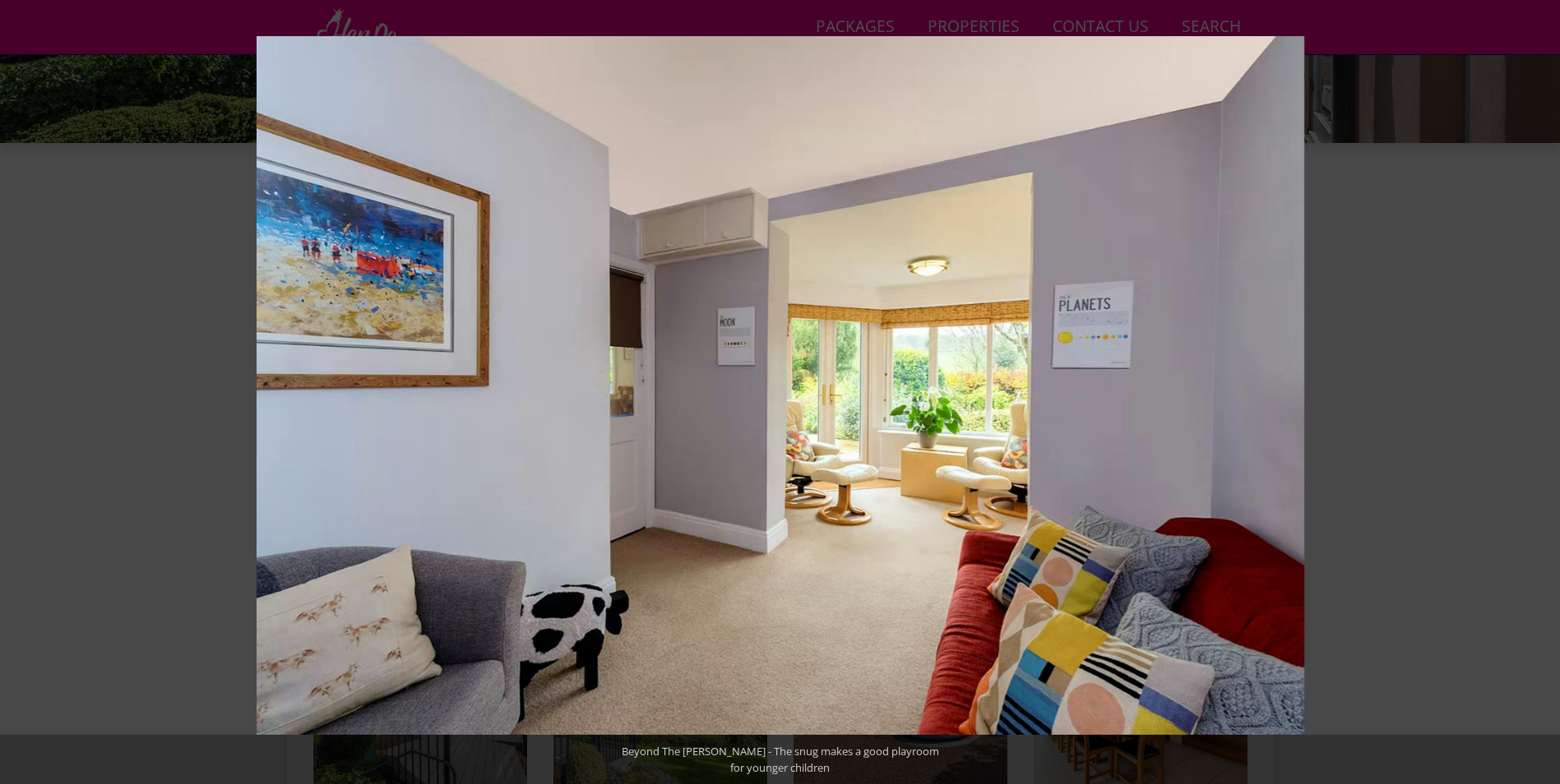
click at [1536, 394] on button at bounding box center [1531, 391] width 57 height 82
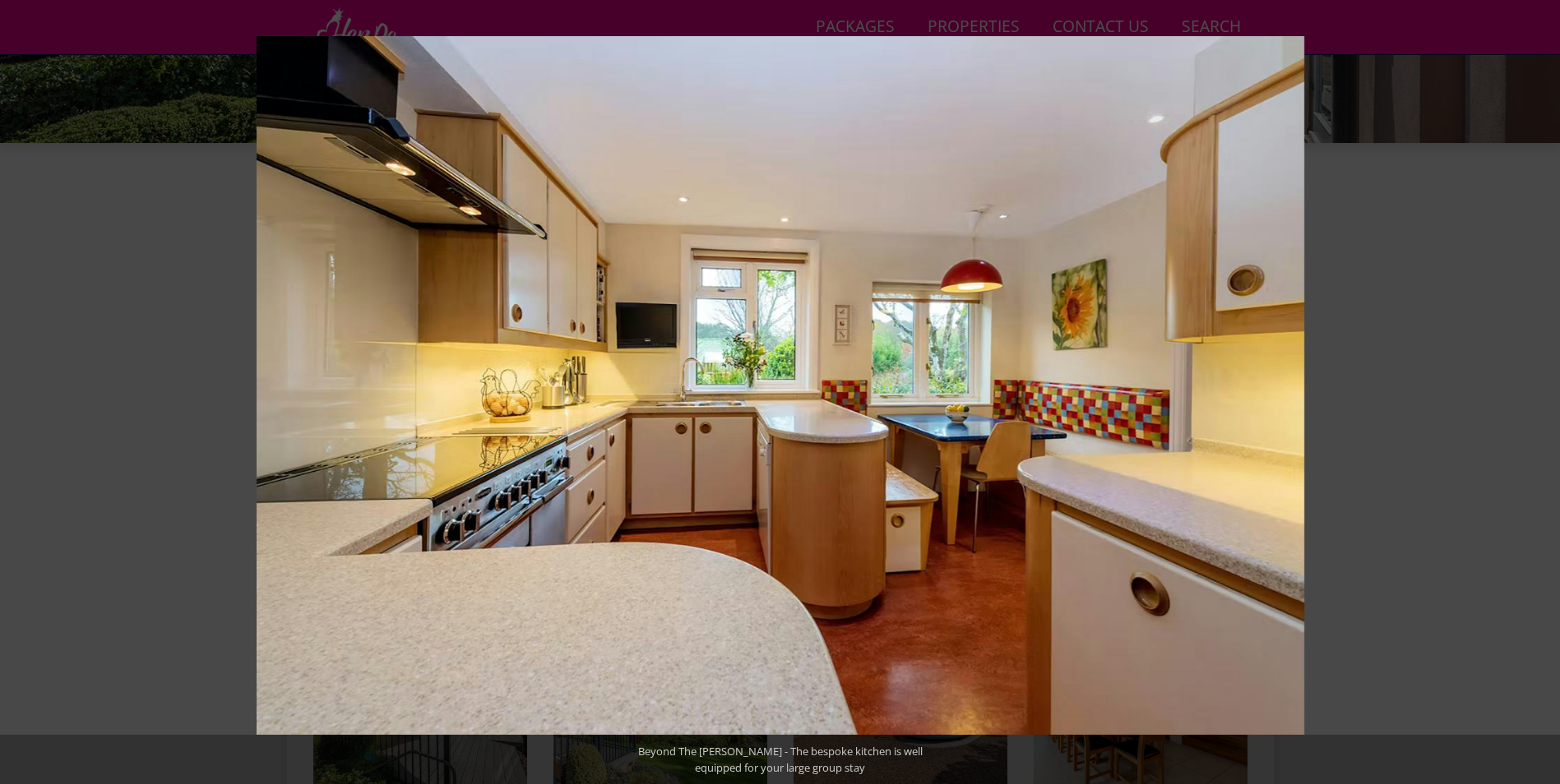
click at [1536, 394] on button at bounding box center [1531, 391] width 57 height 82
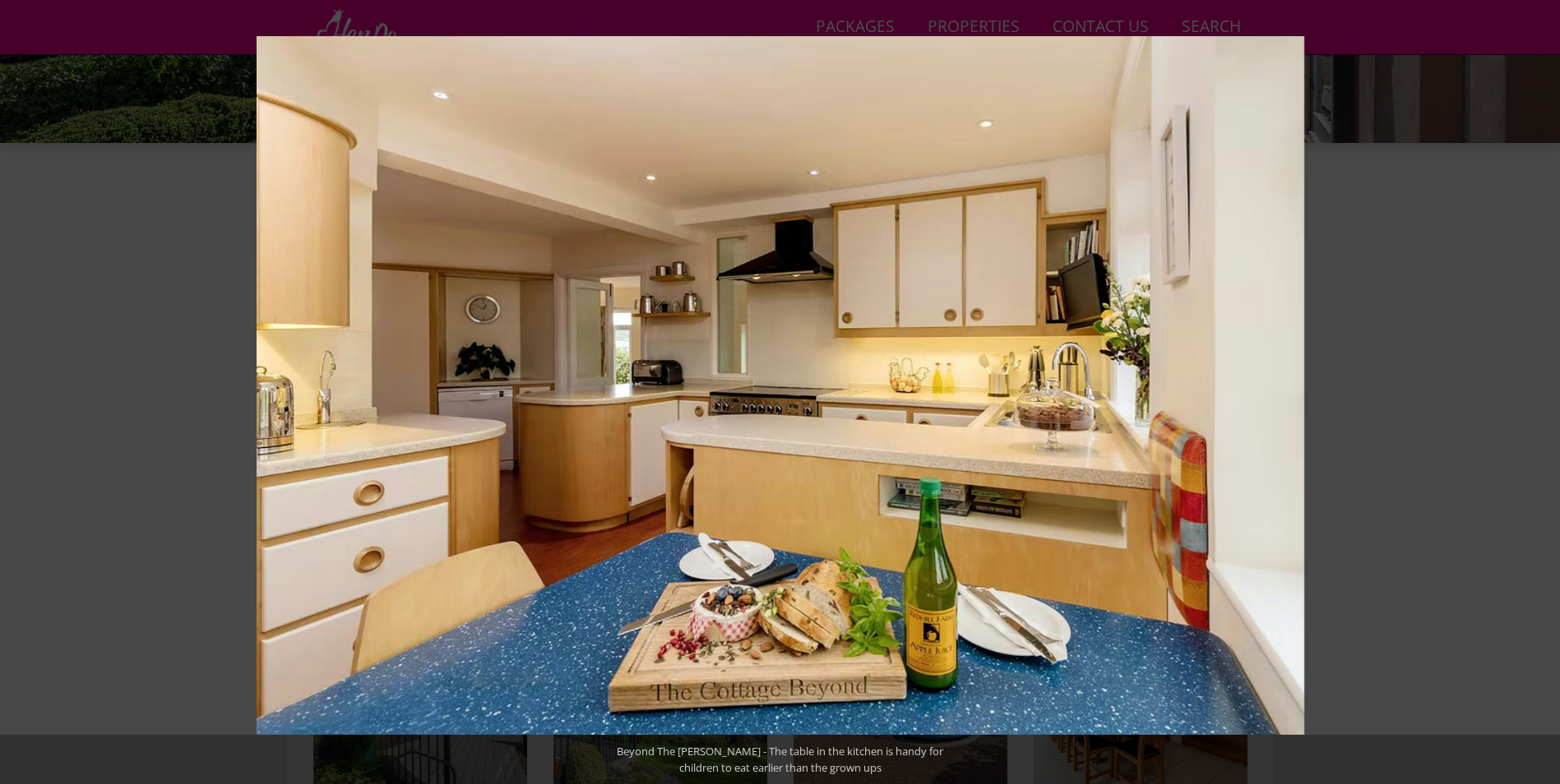
click at [1536, 394] on button at bounding box center [1531, 391] width 57 height 82
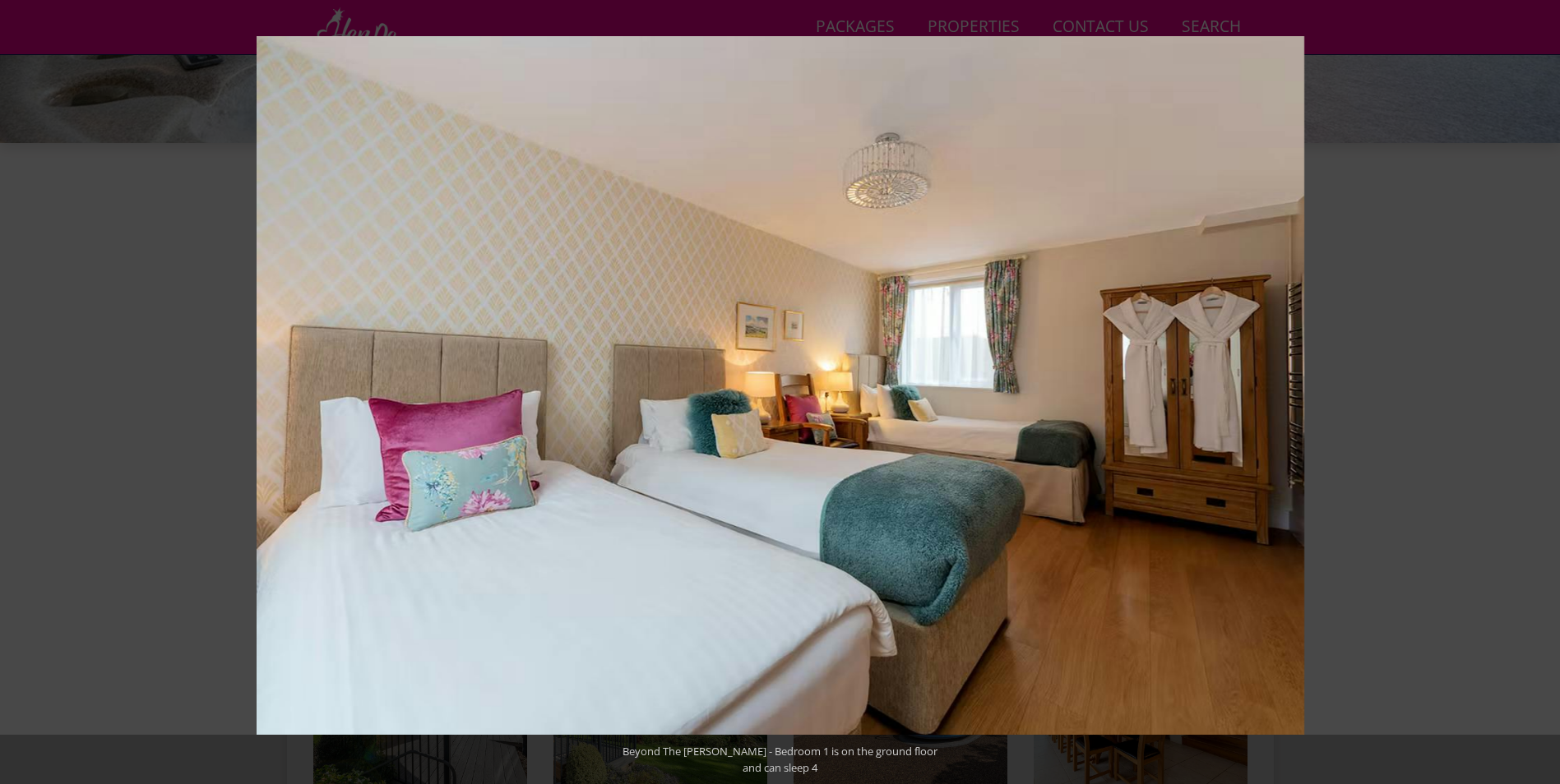
click at [1536, 394] on button at bounding box center [1531, 391] width 57 height 82
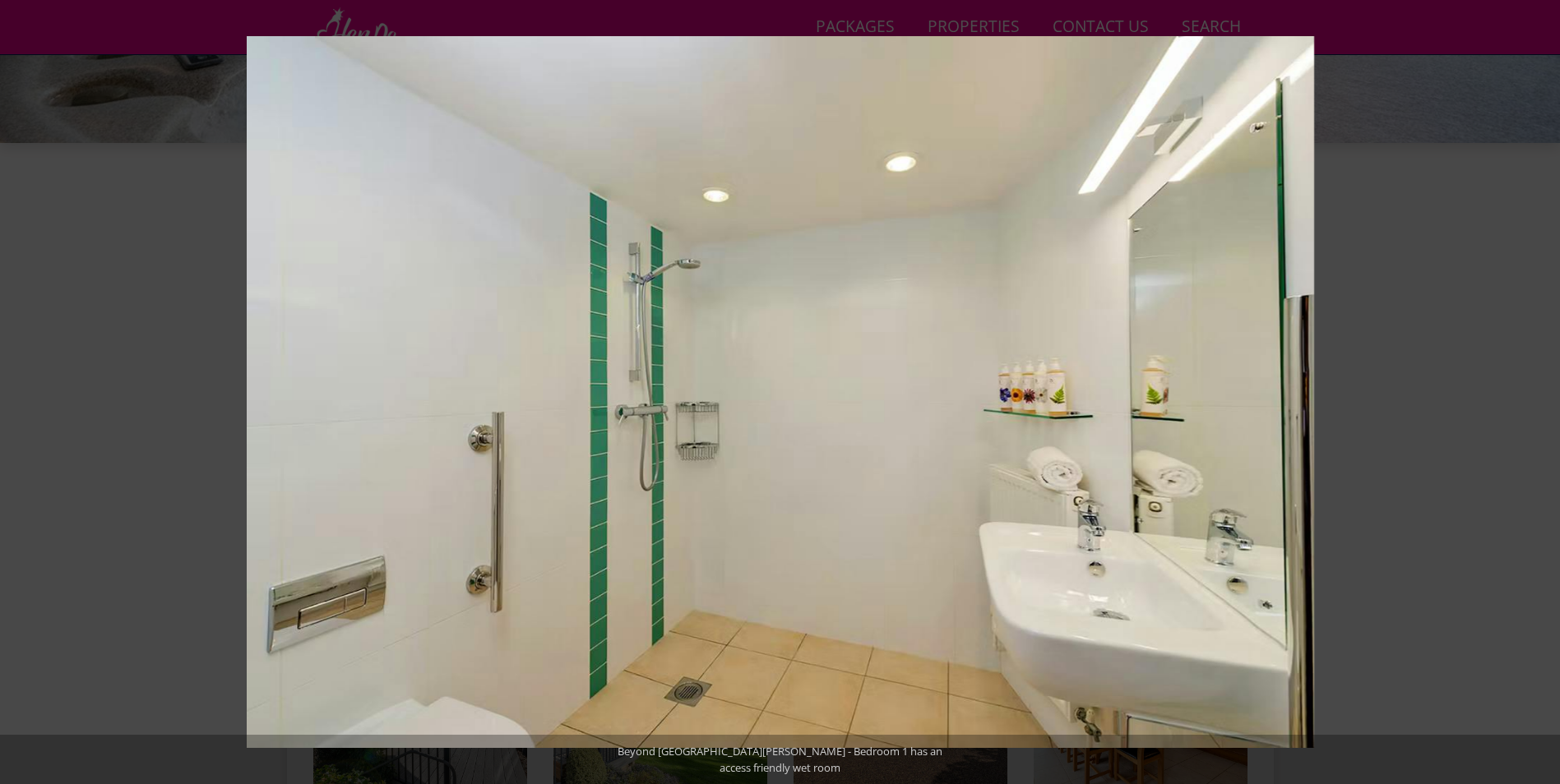
click at [1536, 394] on button at bounding box center [1531, 391] width 57 height 82
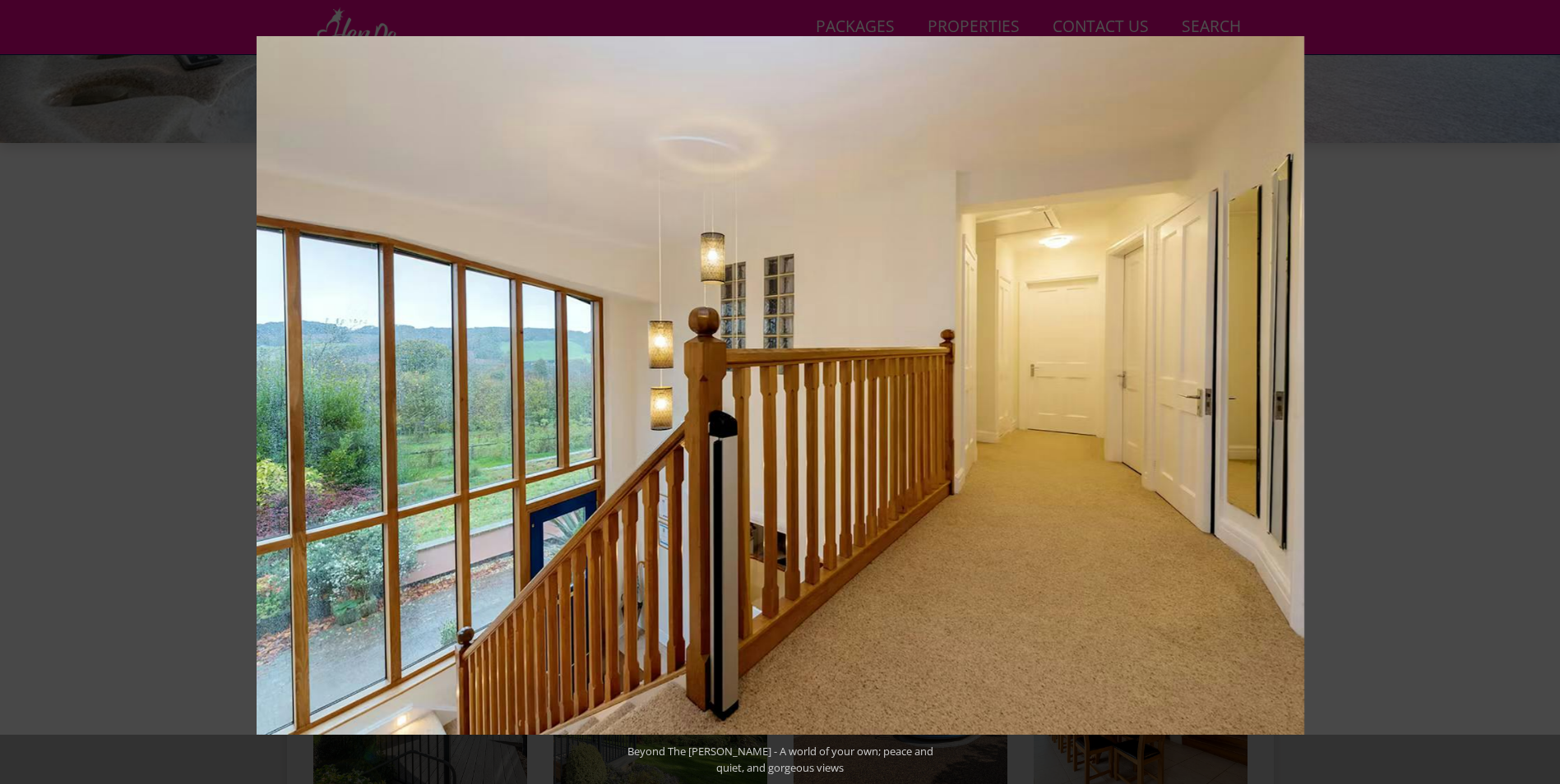
click at [1536, 394] on button at bounding box center [1531, 391] width 57 height 82
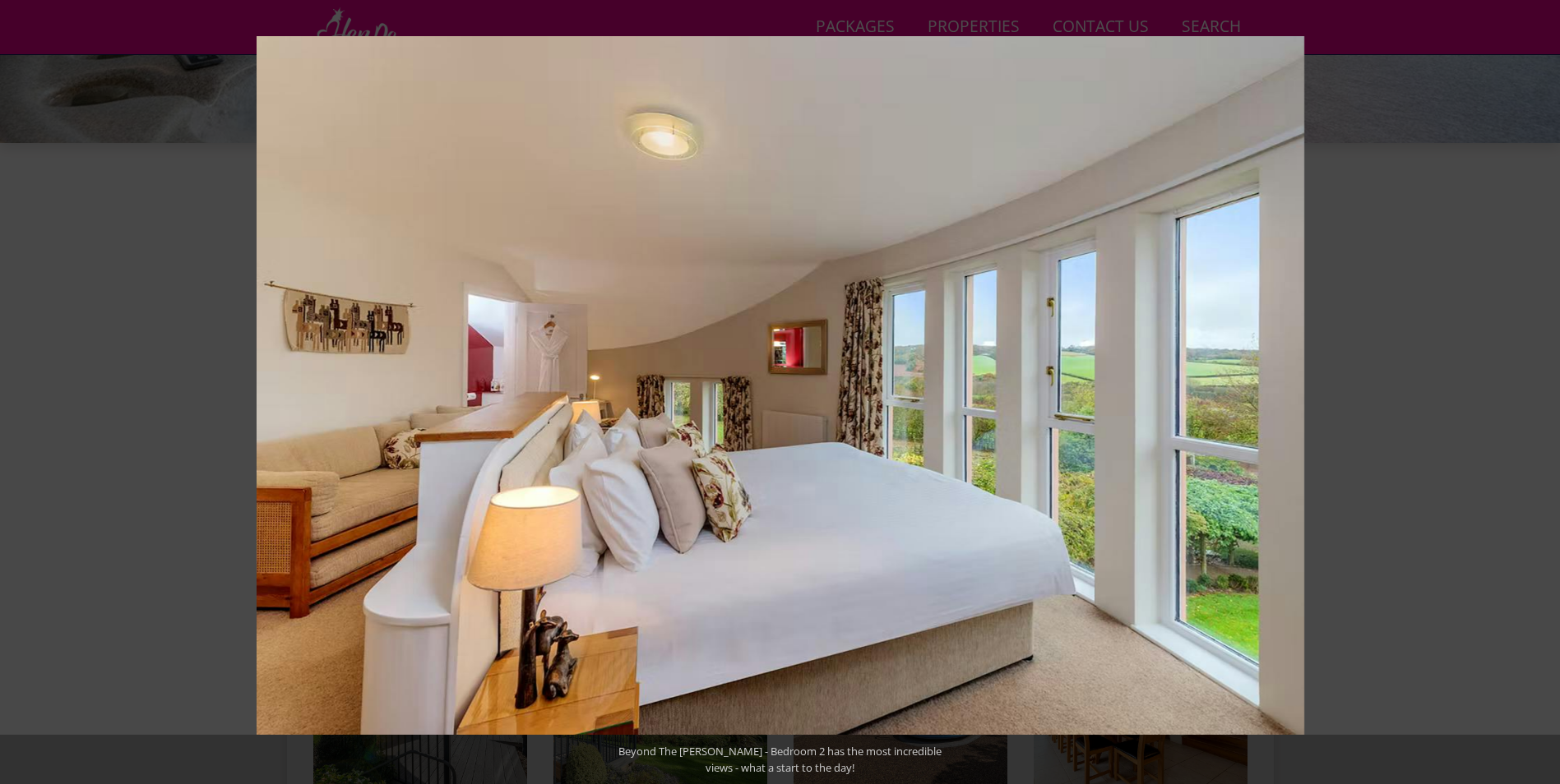
click at [1536, 394] on button at bounding box center [1531, 391] width 57 height 82
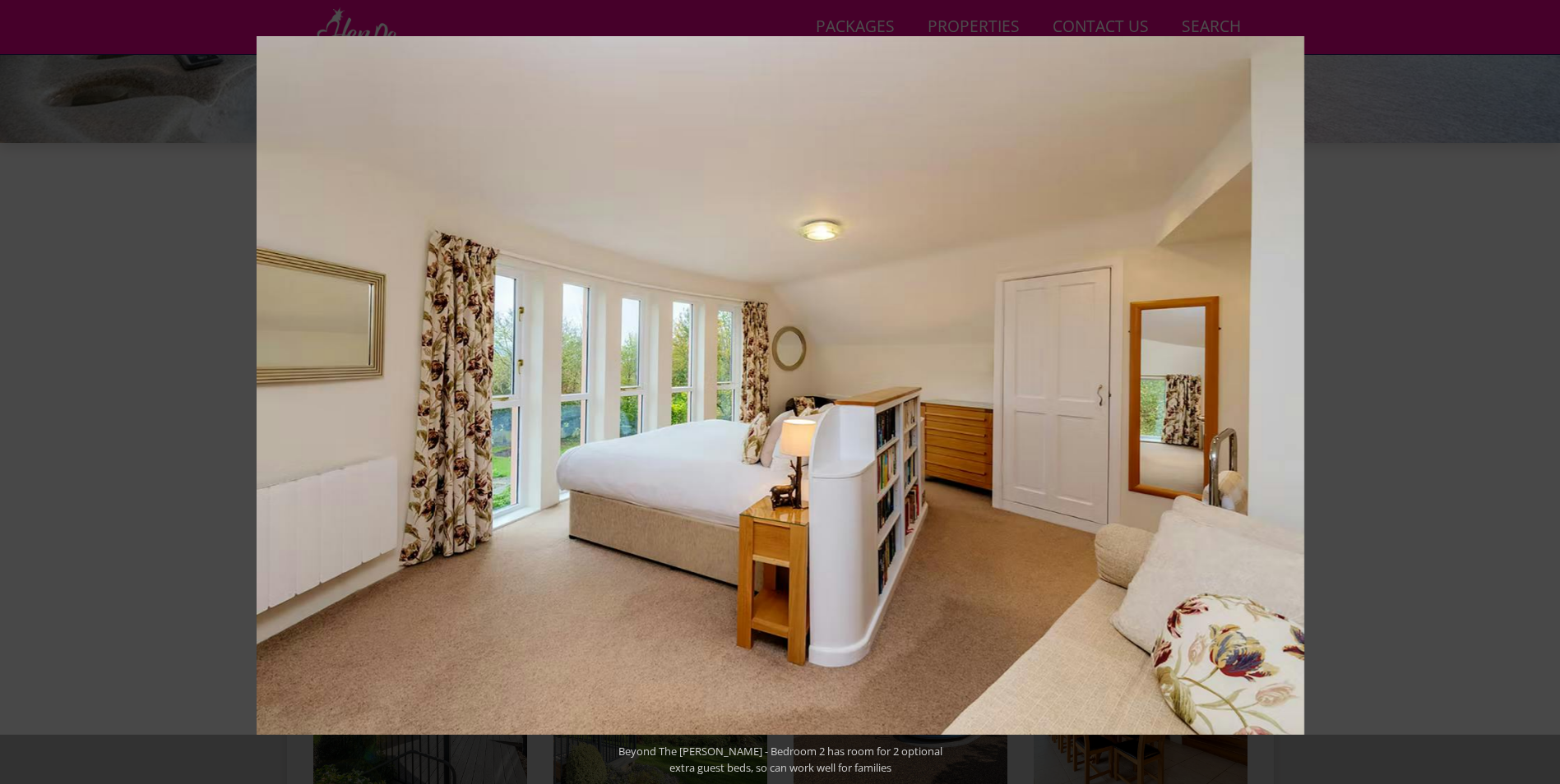
click at [1536, 394] on button at bounding box center [1531, 391] width 57 height 82
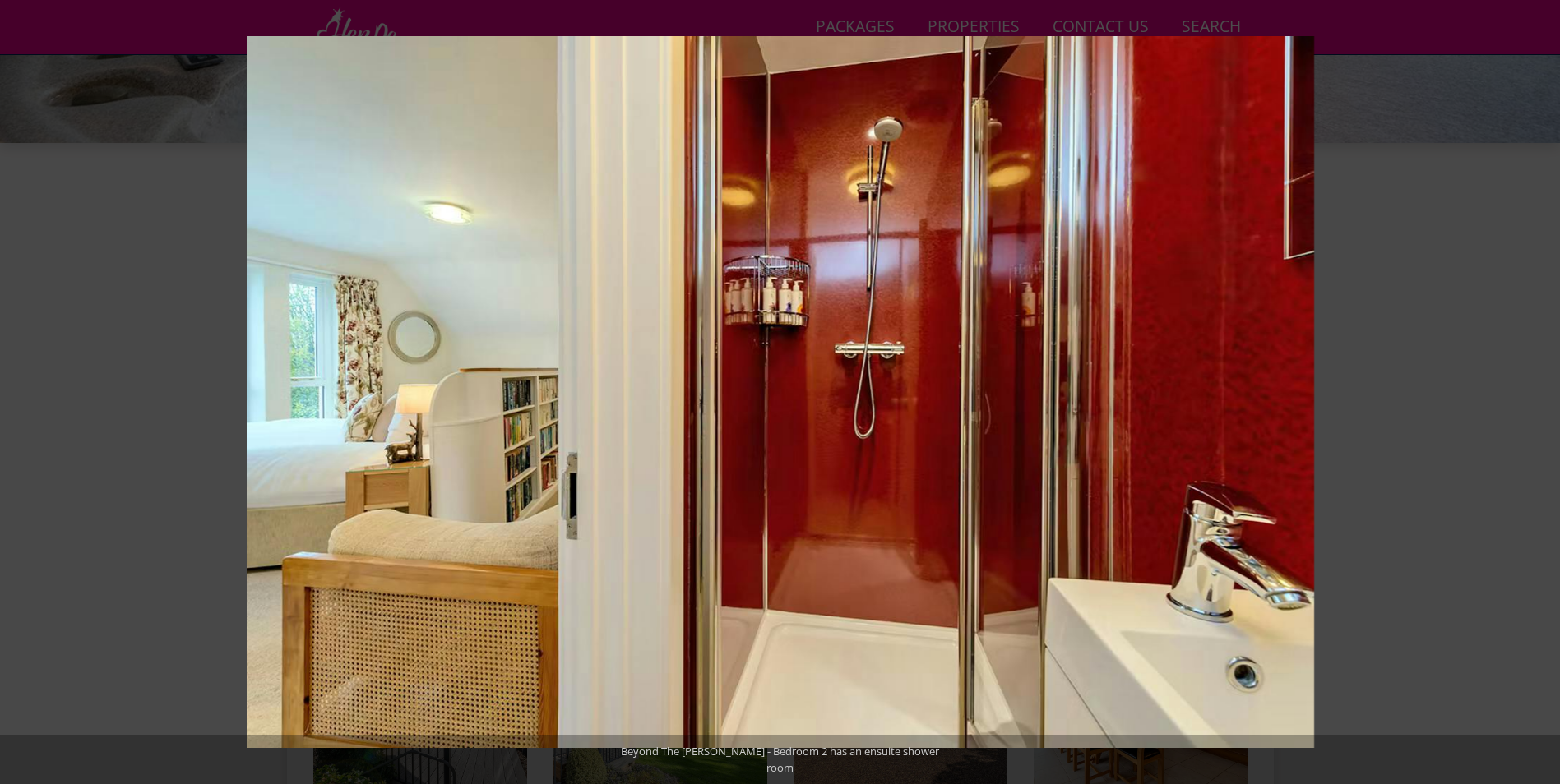
click at [1536, 394] on button at bounding box center [1531, 391] width 57 height 82
